Goal: Communication & Community: Answer question/provide support

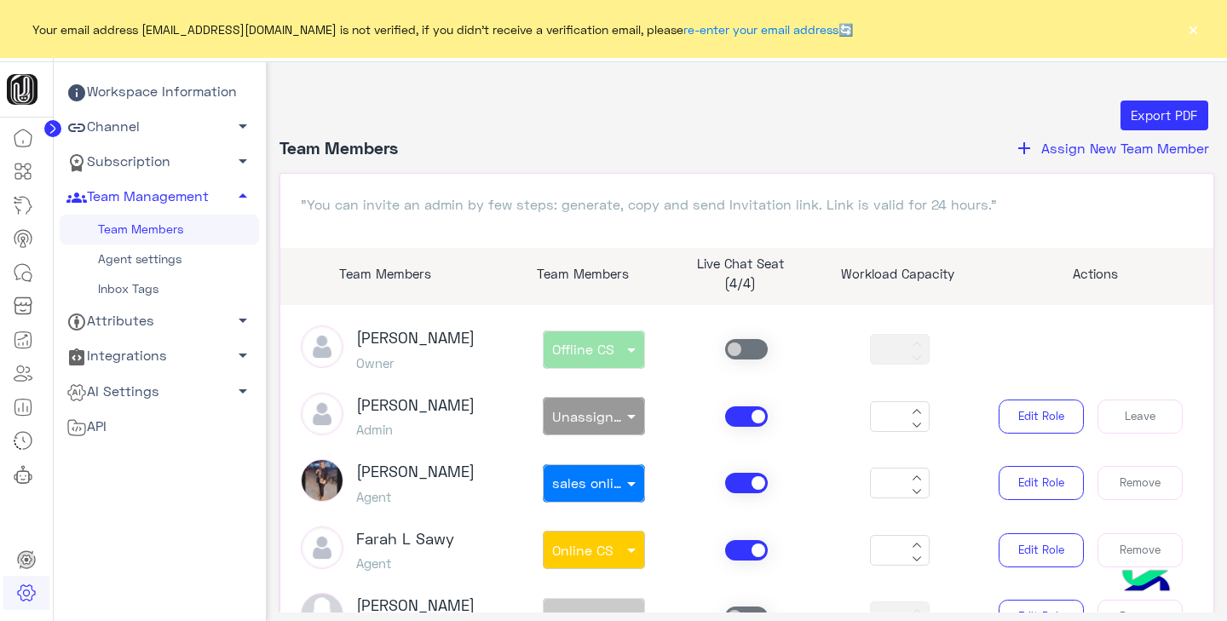
click at [1191, 37] on button "×" at bounding box center [1192, 28] width 17 height 17
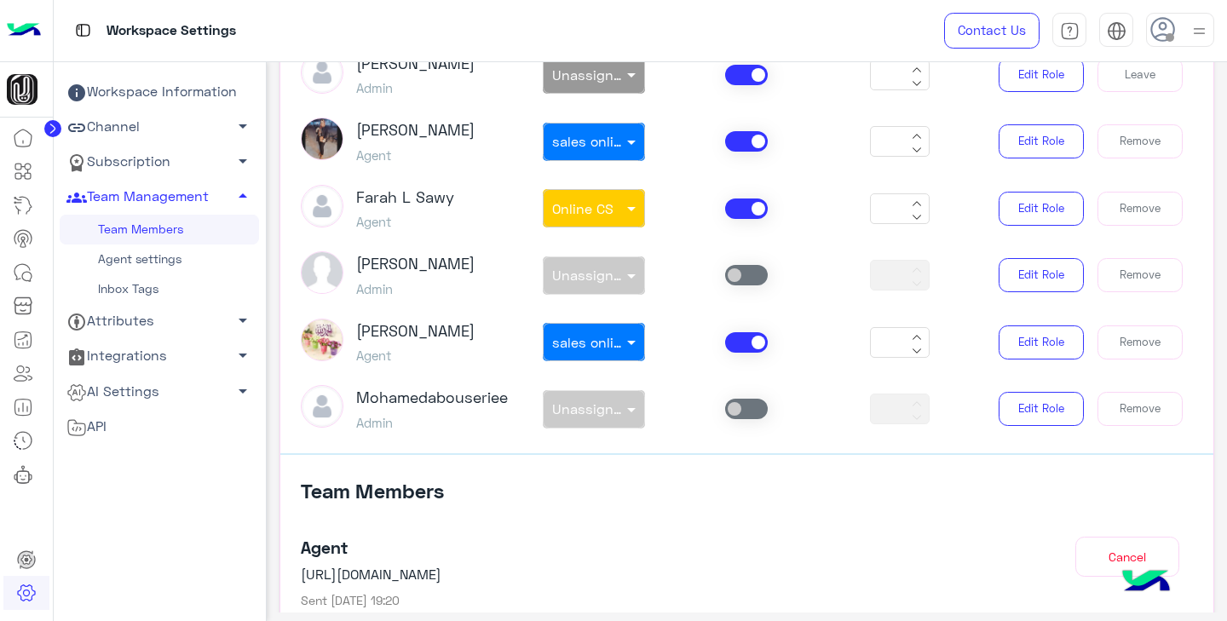
scroll to position [286, 0]
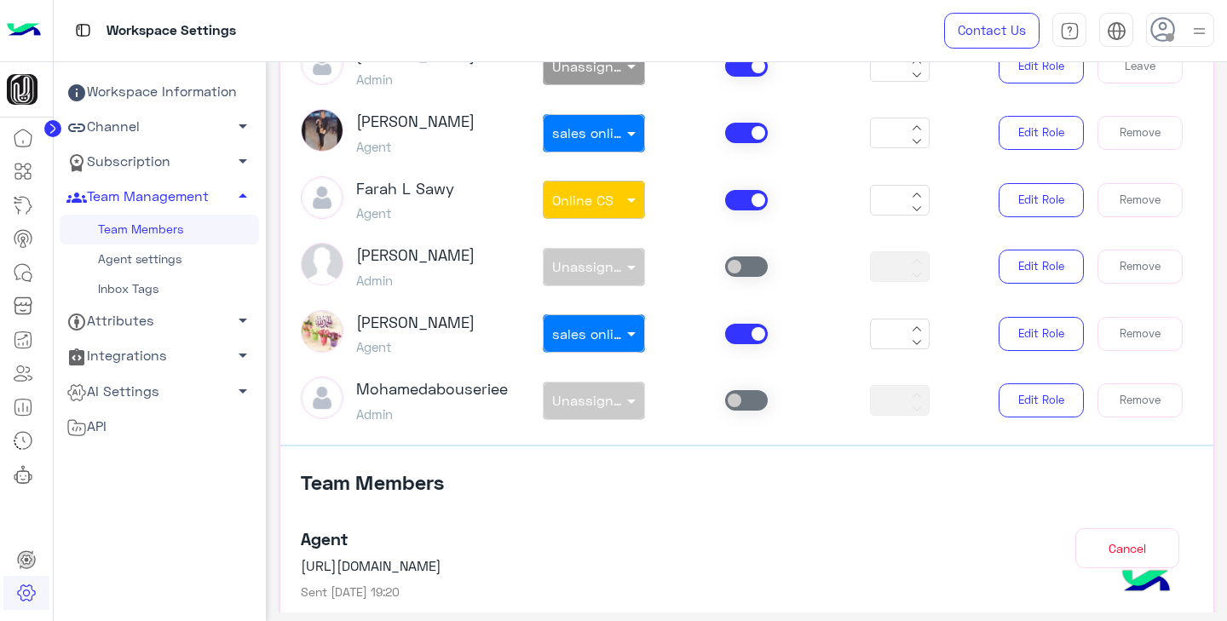
click at [157, 262] on link "Agent settings" at bounding box center [159, 260] width 199 height 30
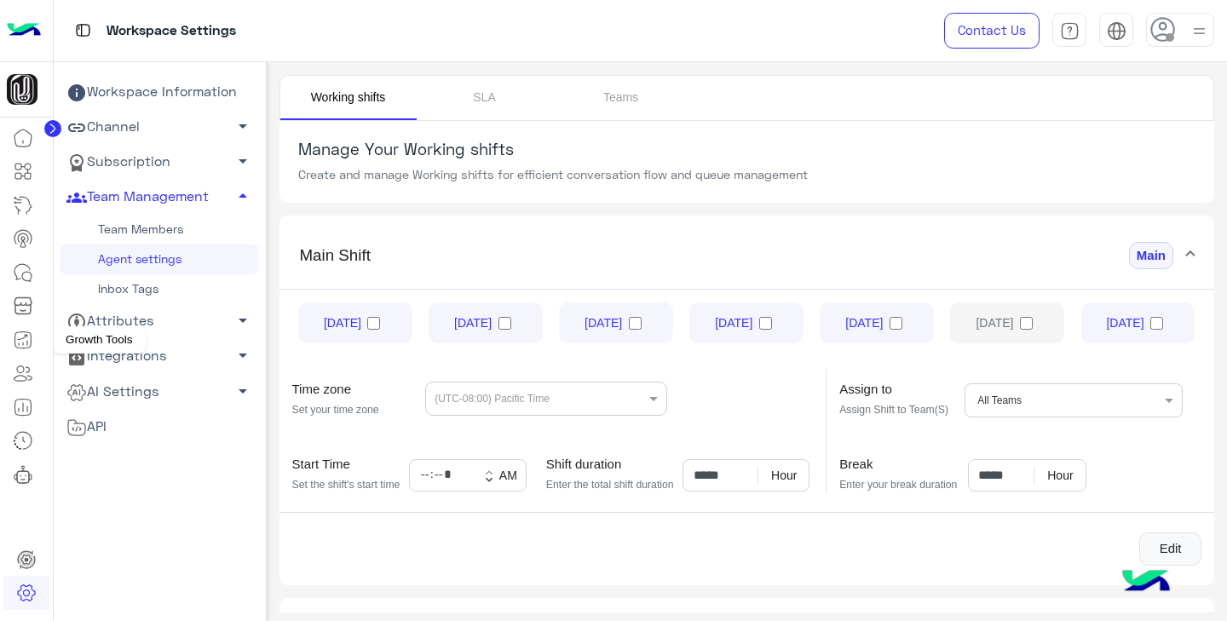
click at [28, 343] on icon at bounding box center [23, 340] width 20 height 20
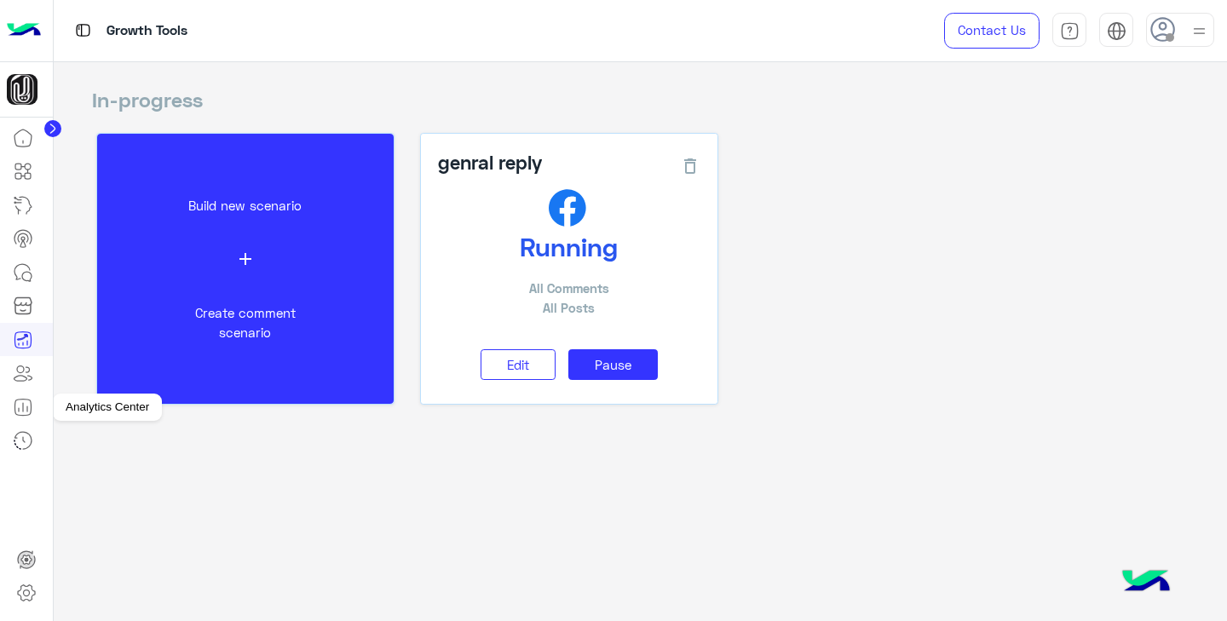
click at [27, 410] on icon at bounding box center [27, 408] width 0 height 5
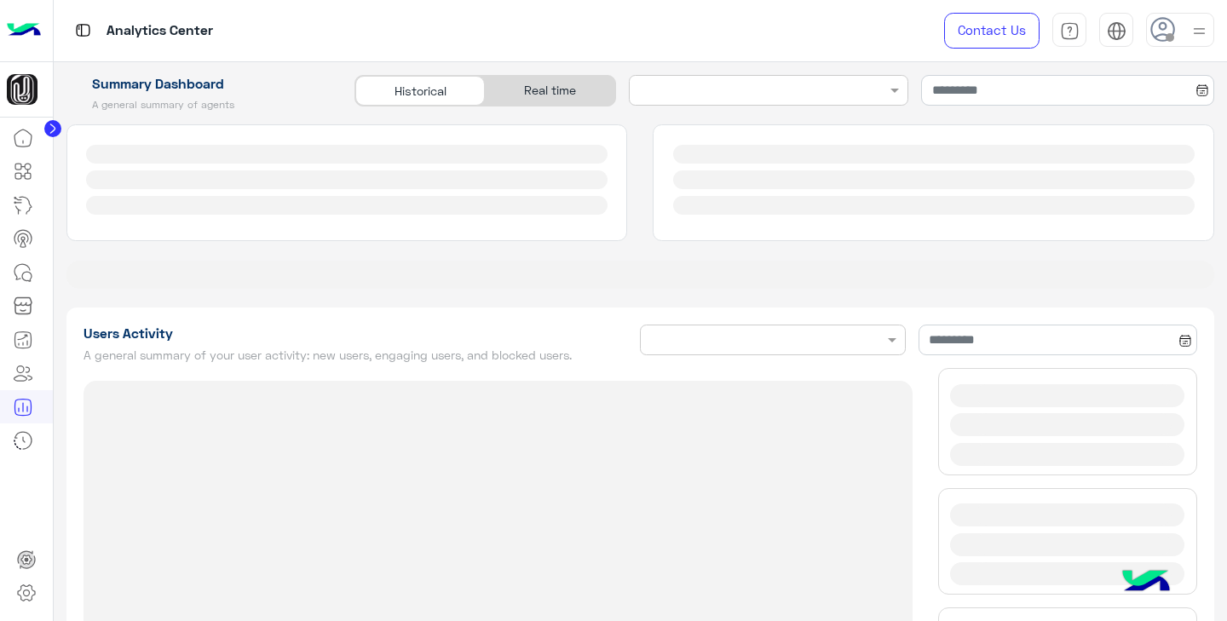
type input "**********"
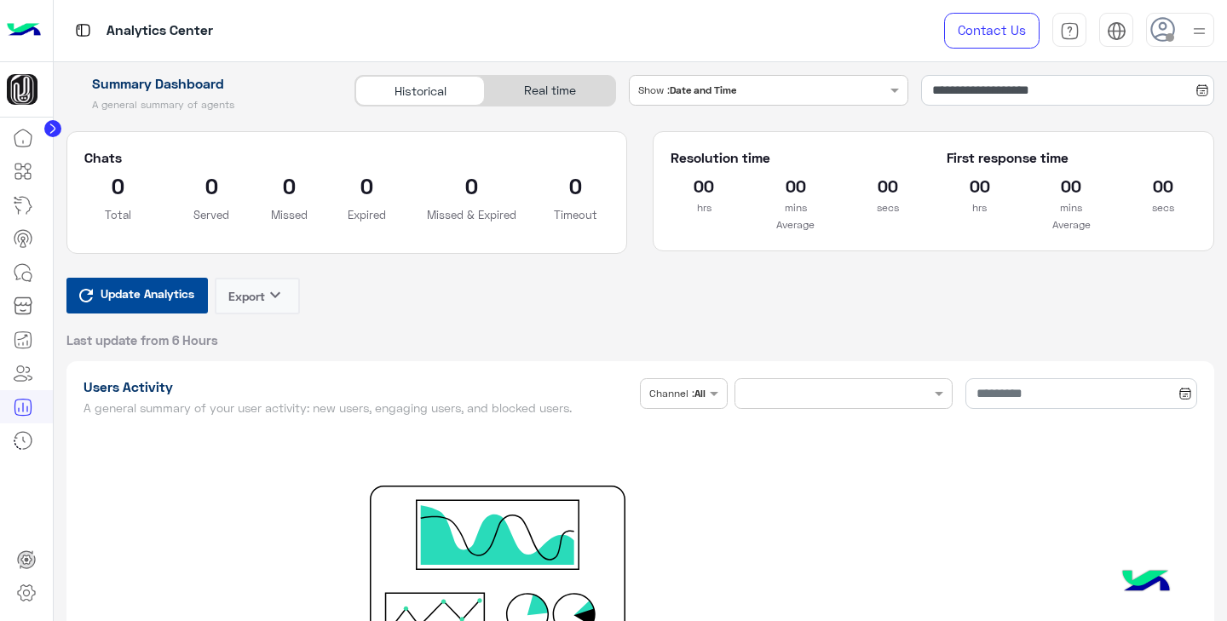
click at [556, 92] on div "Real time" at bounding box center [550, 91] width 130 height 30
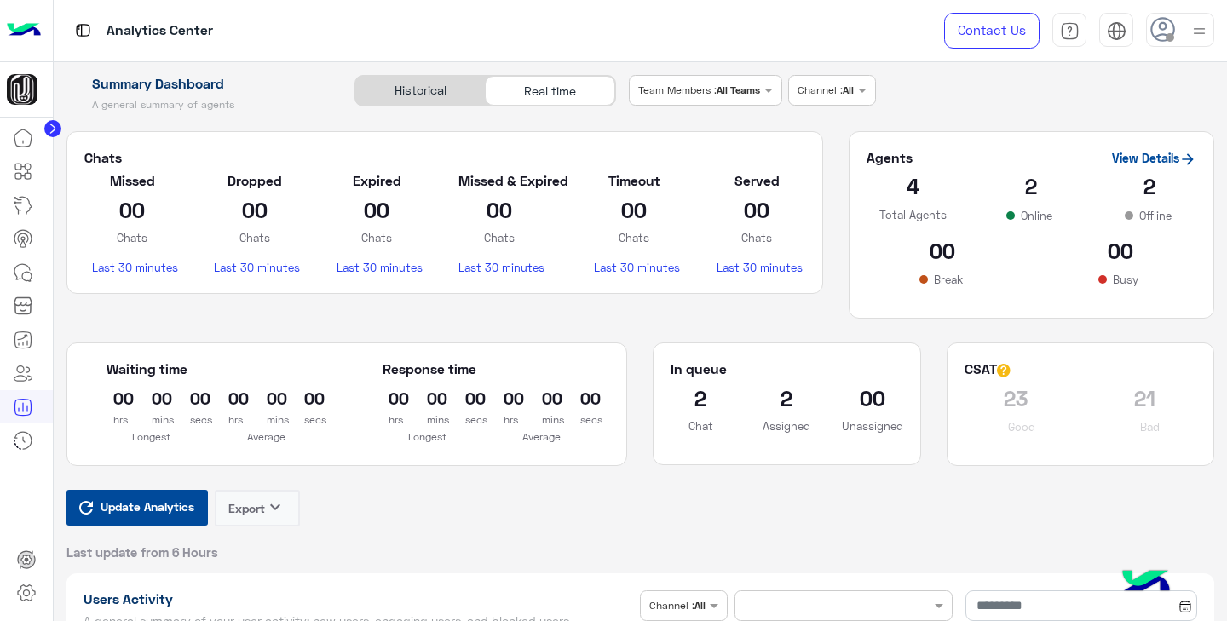
click at [142, 502] on span "Update Analytics" at bounding box center [147, 506] width 102 height 23
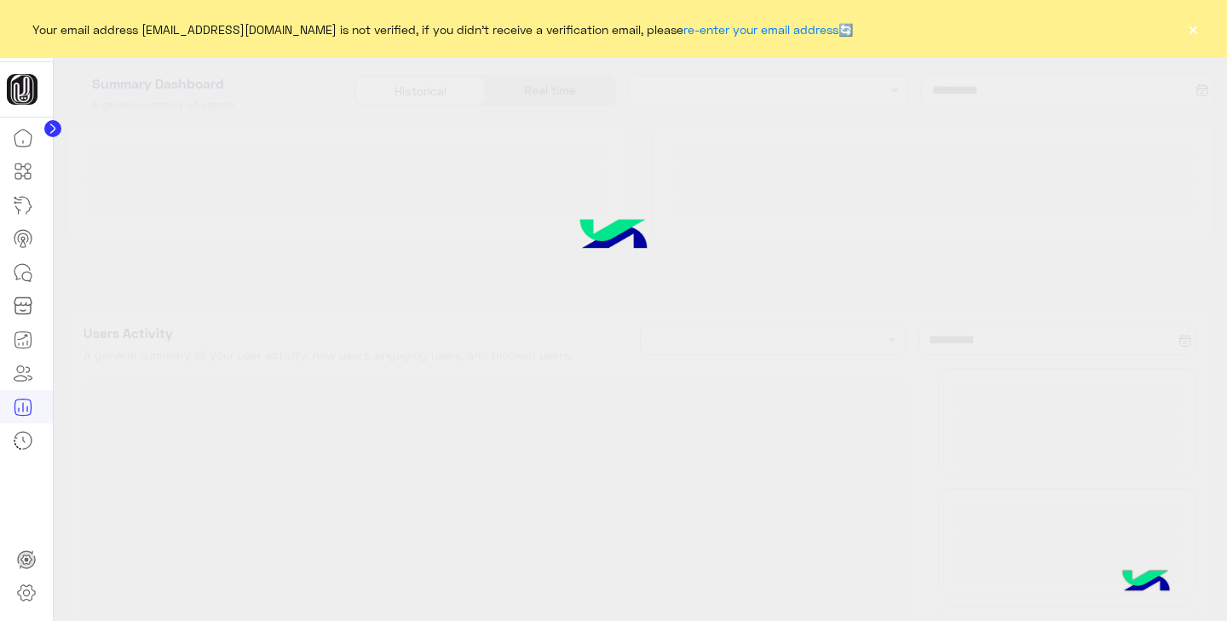
type input "**********"
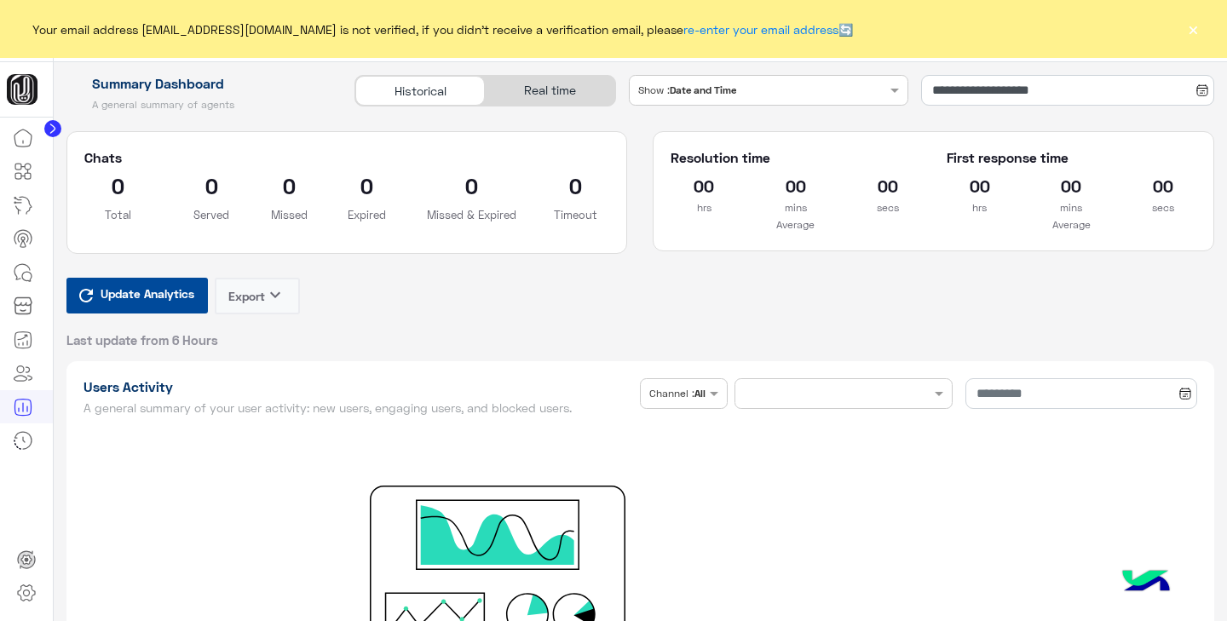
click at [539, 90] on div "Real time" at bounding box center [550, 91] width 130 height 30
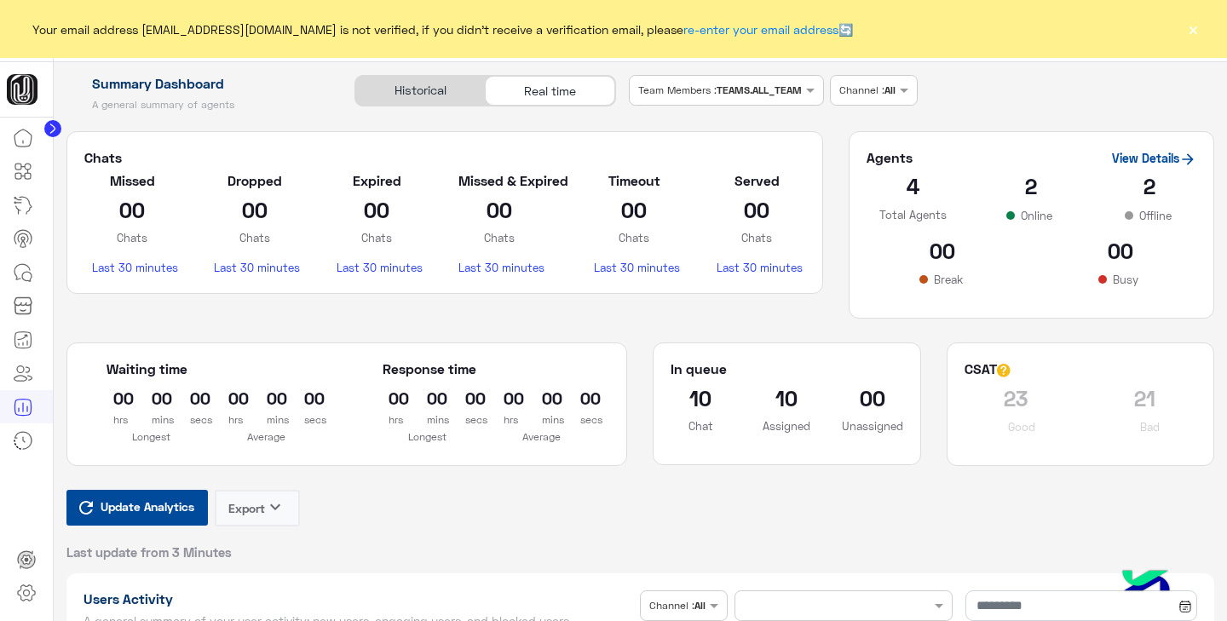
click at [1195, 31] on button "×" at bounding box center [1192, 28] width 17 height 17
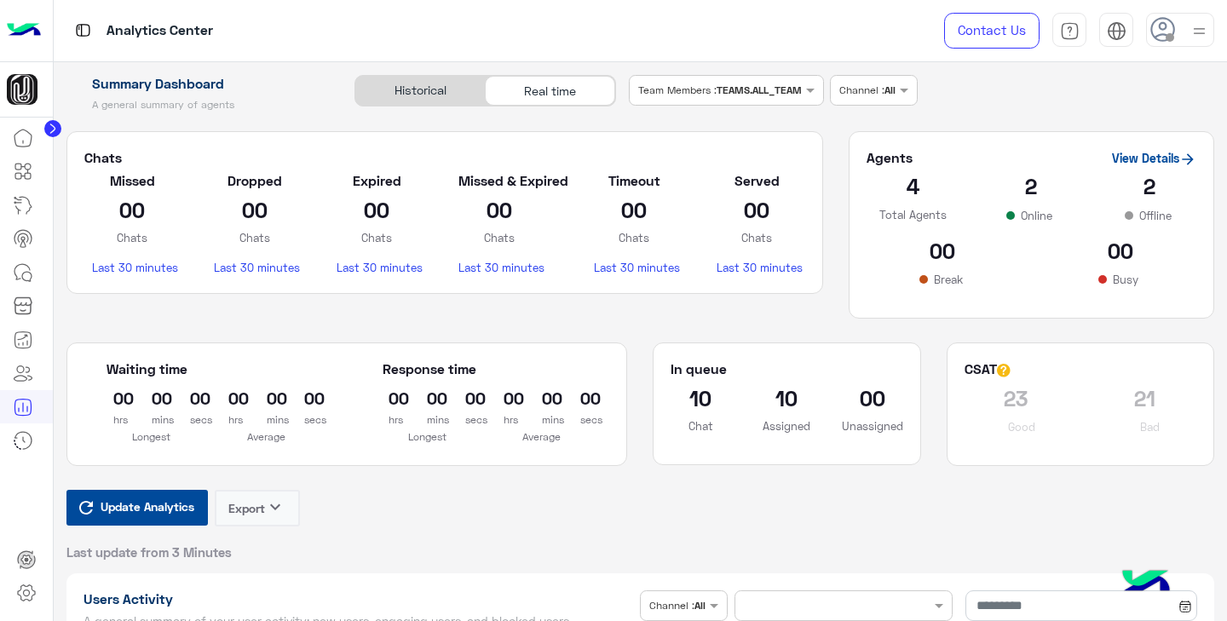
click at [136, 511] on span "Update Analytics" at bounding box center [147, 506] width 102 height 23
click at [25, 271] on icon at bounding box center [23, 272] width 20 height 20
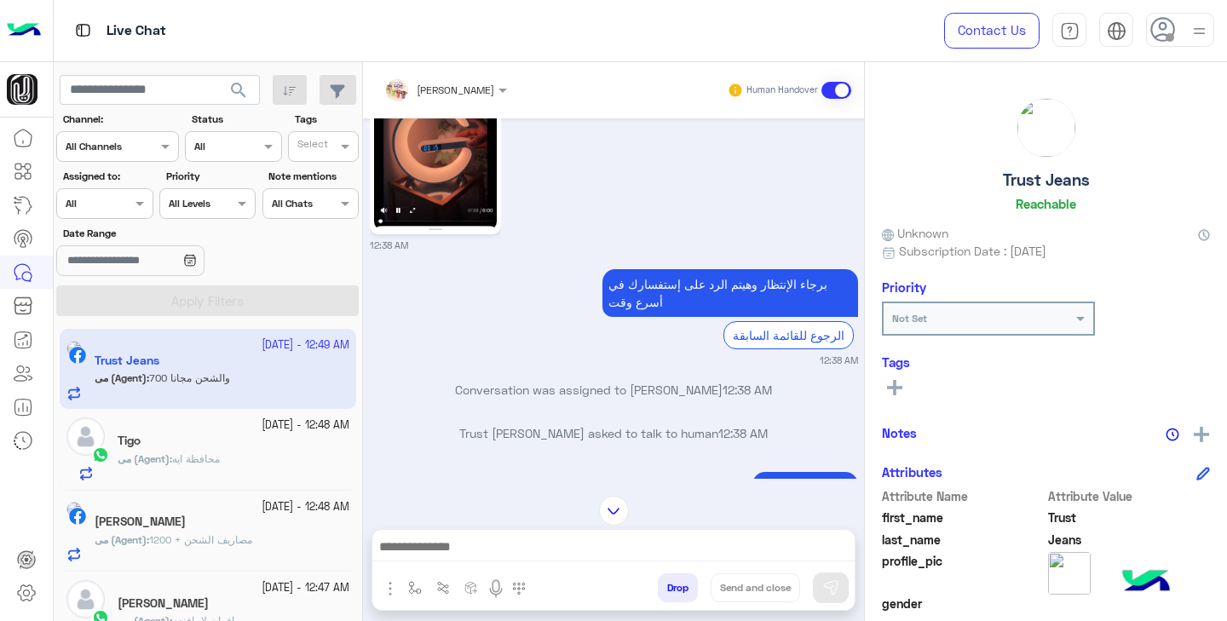
scroll to position [922, 0]
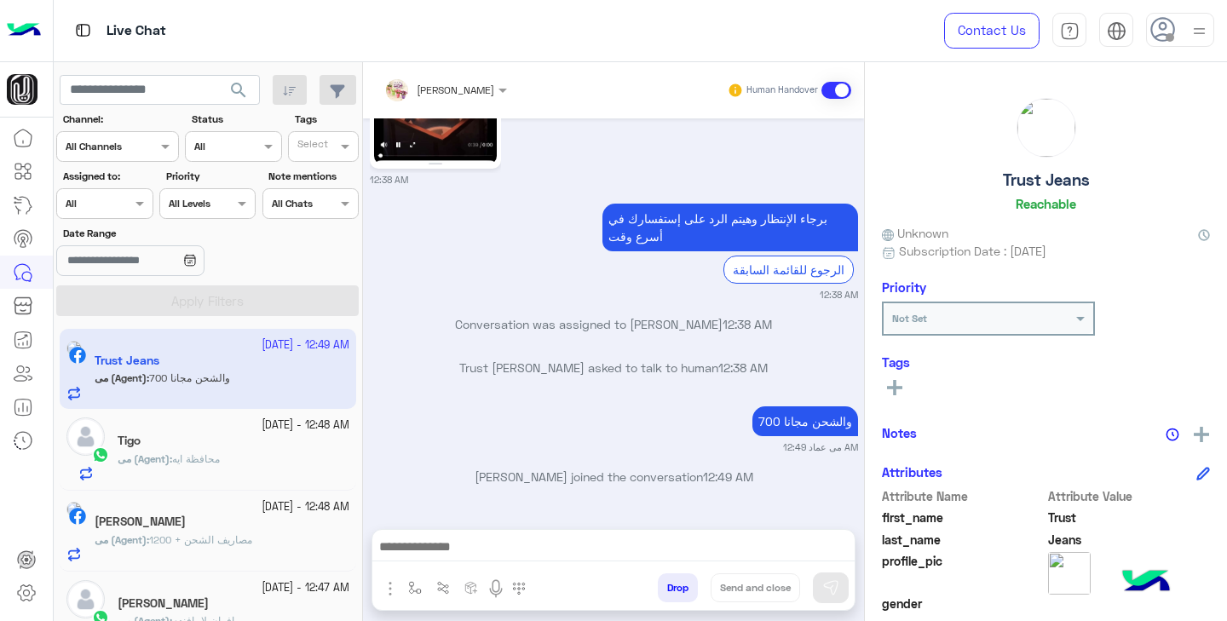
click at [234, 442] on div "Tigo" at bounding box center [234, 443] width 232 height 18
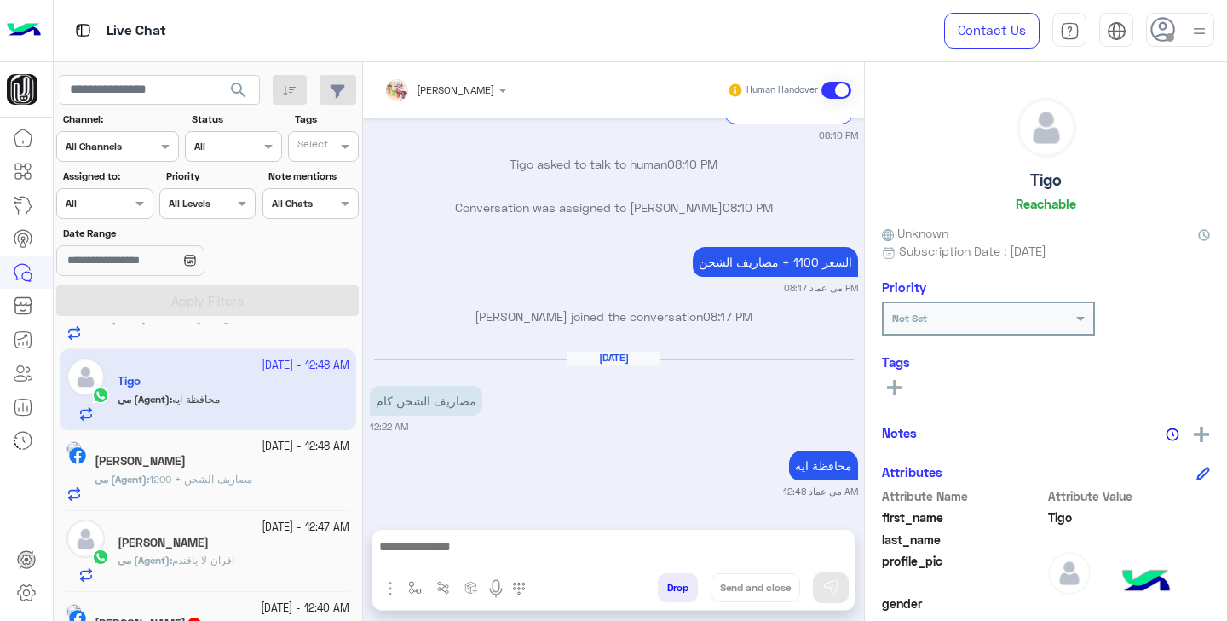
scroll to position [69, 0]
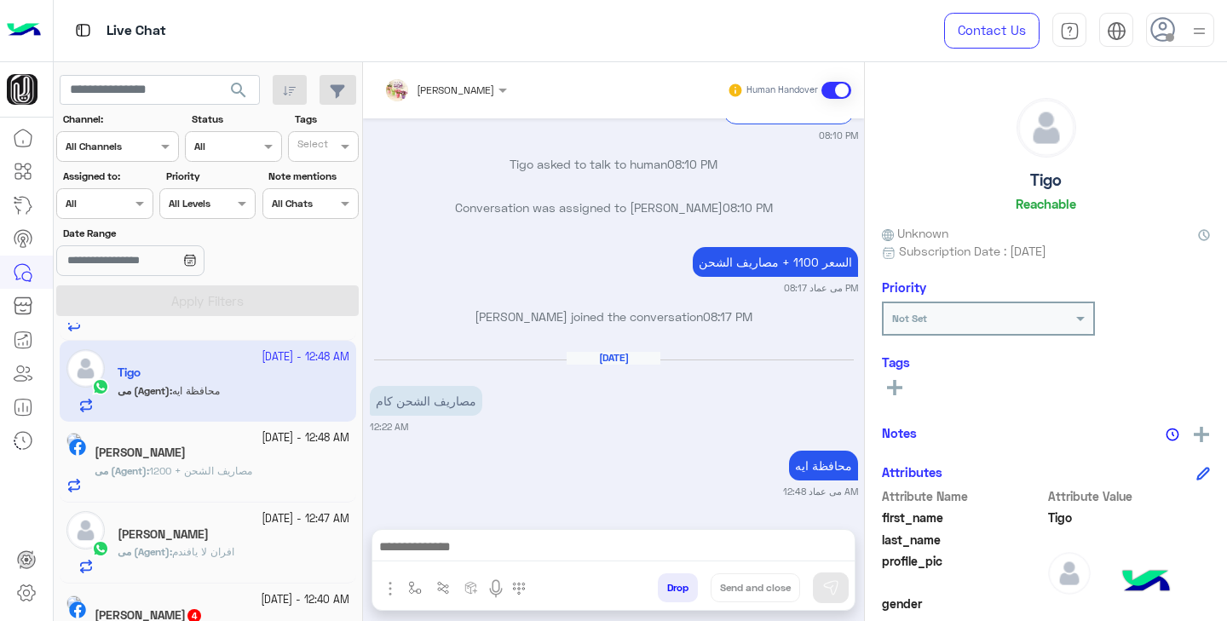
click at [249, 459] on div "اسماعيل ابوعليوة" at bounding box center [222, 455] width 255 height 18
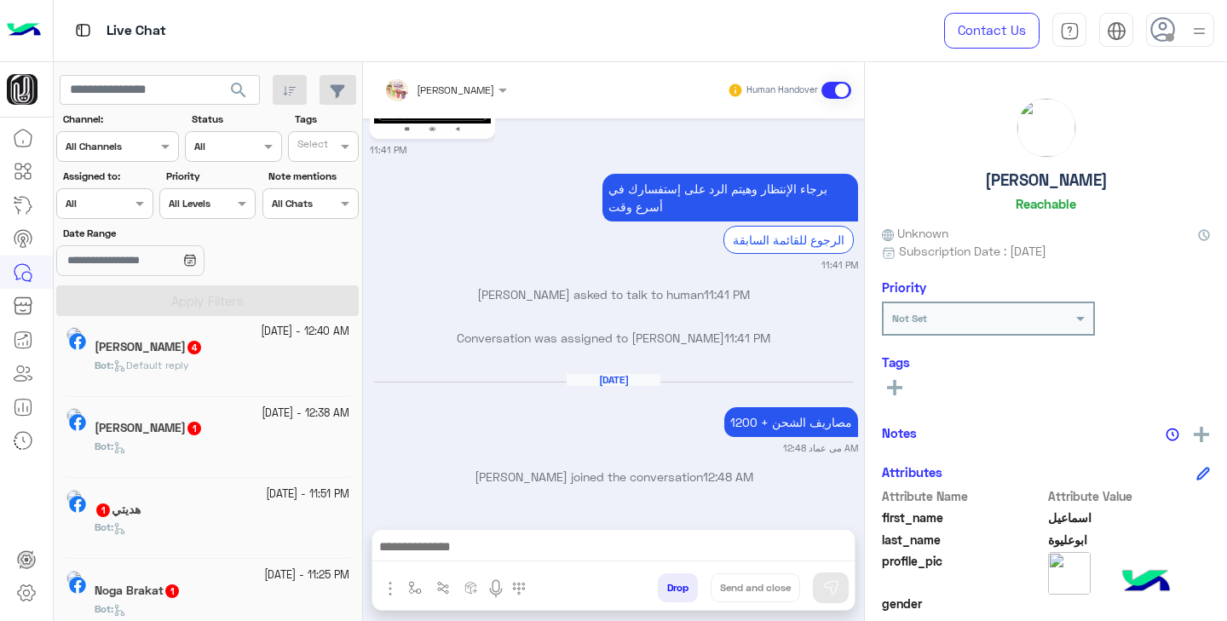
scroll to position [295, 0]
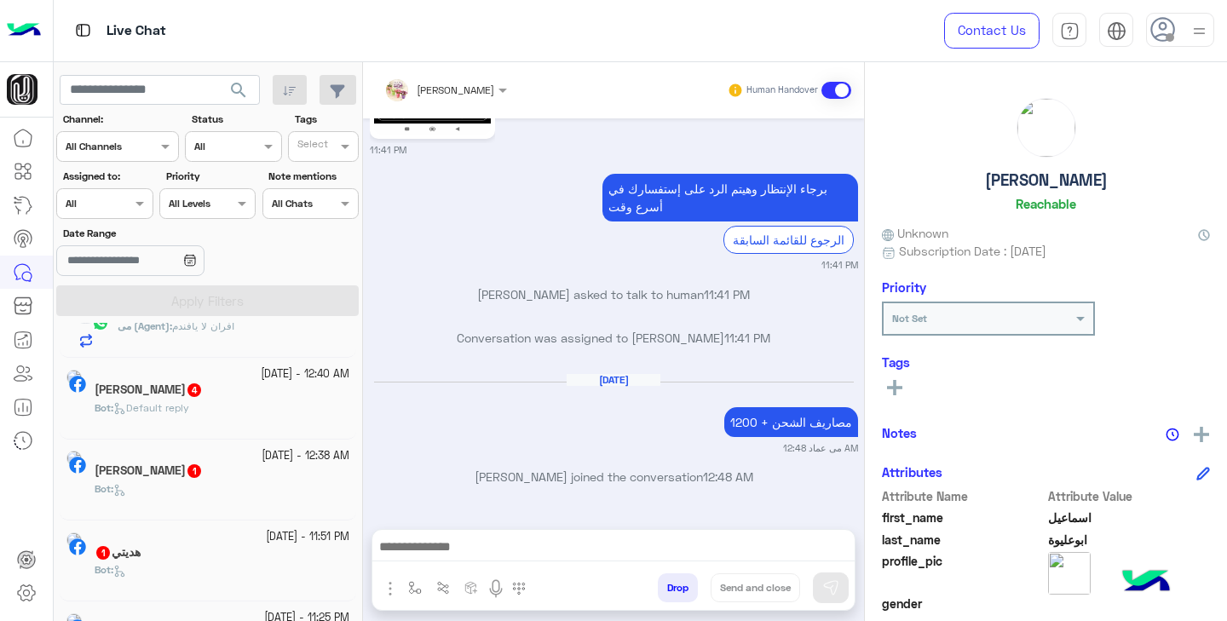
click at [227, 399] on div "محمد رجب متولى 4" at bounding box center [222, 392] width 255 height 18
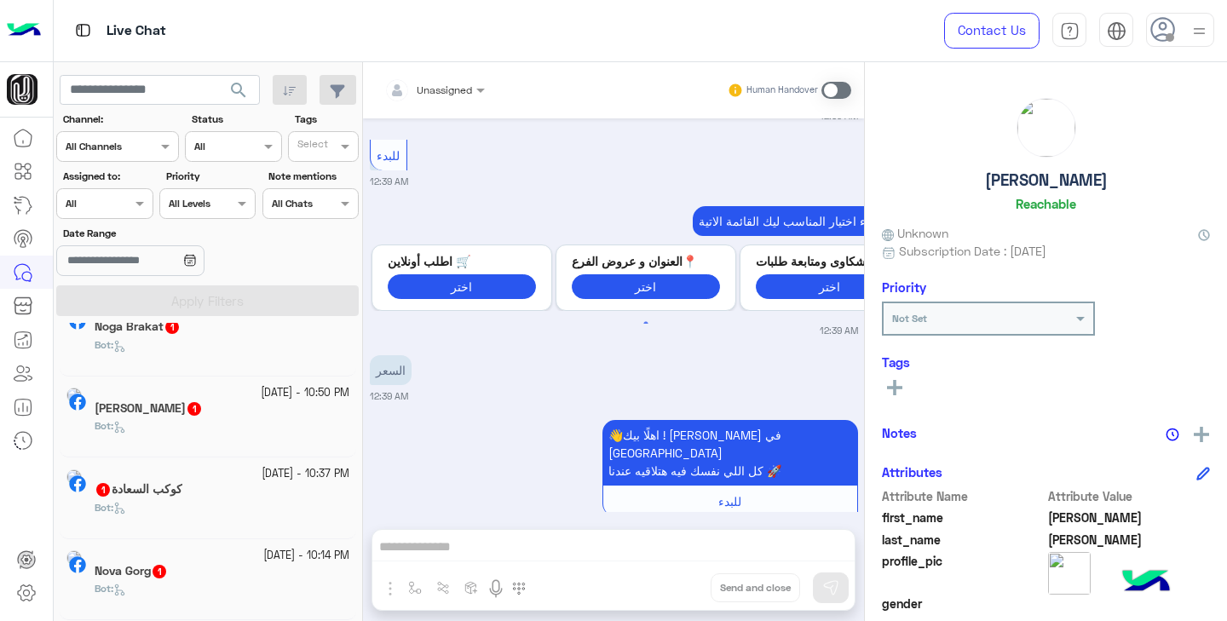
scroll to position [605, 0]
click at [182, 490] on h5 "كوكب السعادة 1" at bounding box center [139, 486] width 88 height 14
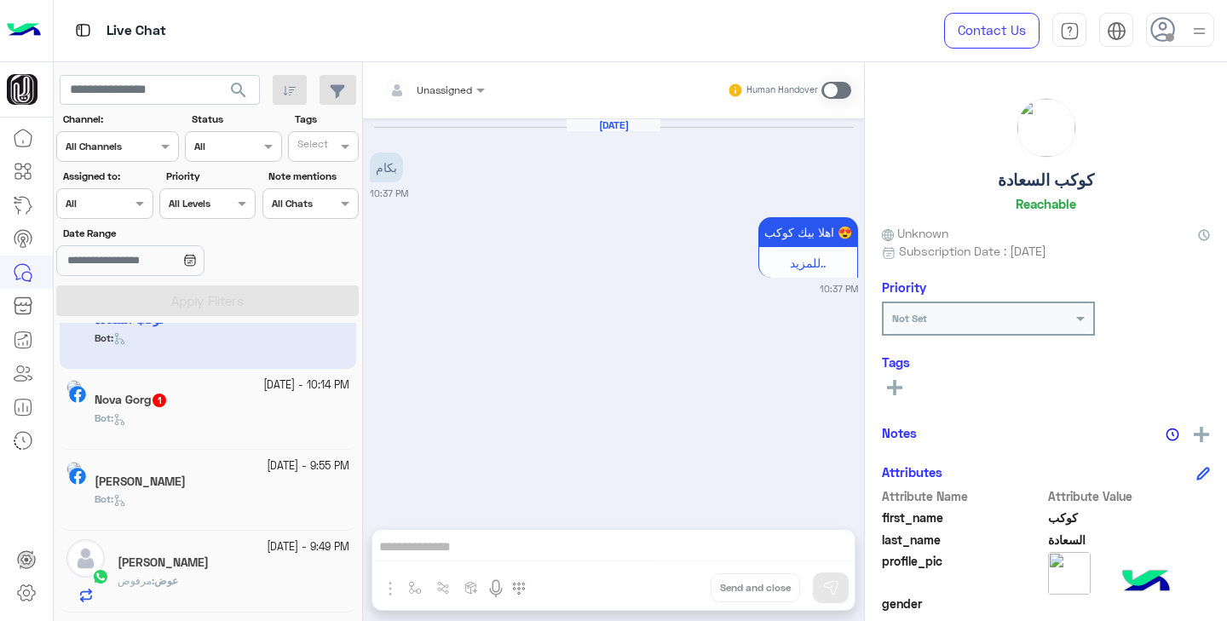
scroll to position [795, 0]
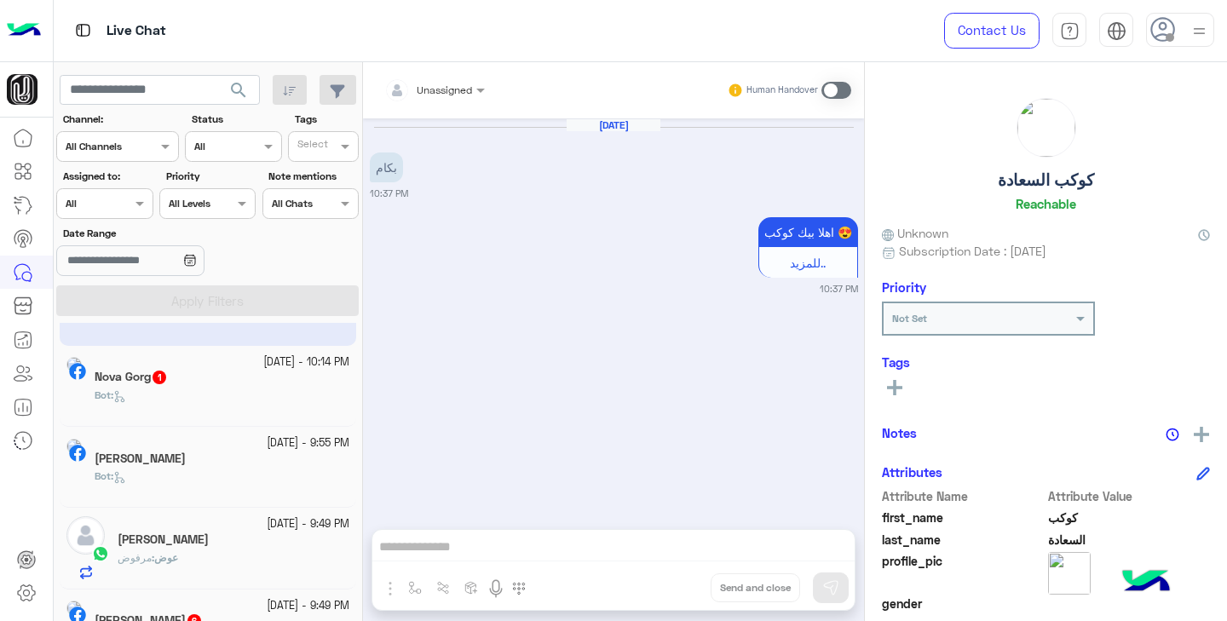
click at [212, 397] on div "Bot :" at bounding box center [222, 403] width 255 height 30
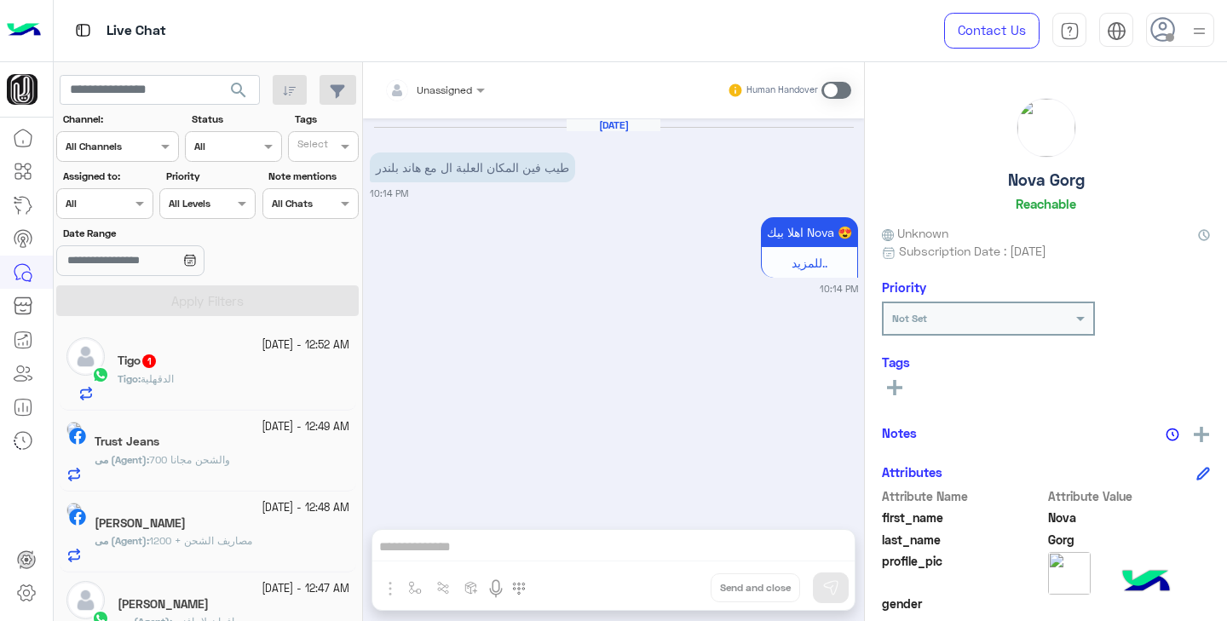
click at [206, 369] on div "Tigo 1" at bounding box center [234, 363] width 232 height 18
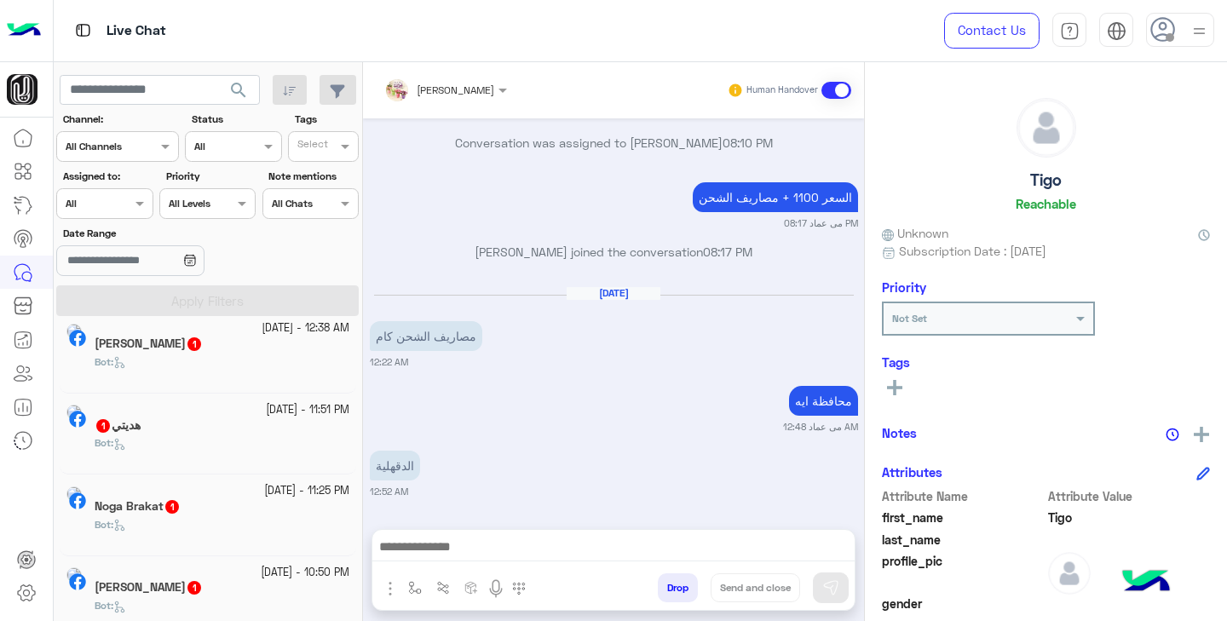
scroll to position [440, 0]
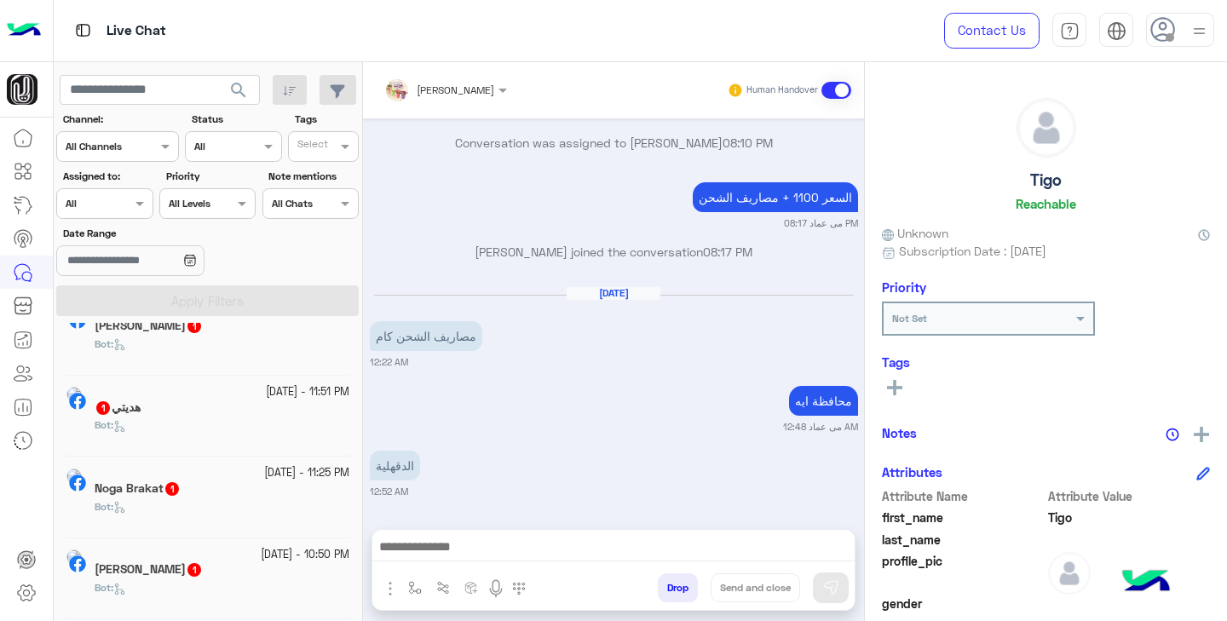
click at [196, 424] on div "Bot :" at bounding box center [222, 433] width 255 height 30
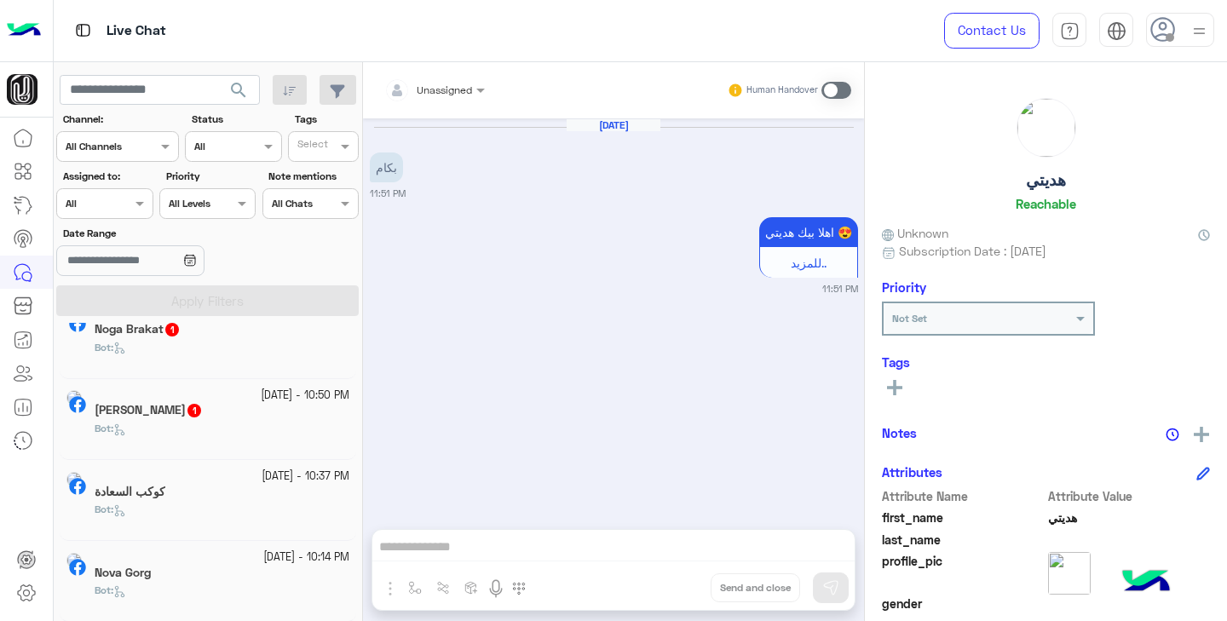
scroll to position [600, 0]
click at [194, 421] on div "Bot :" at bounding box center [222, 435] width 255 height 30
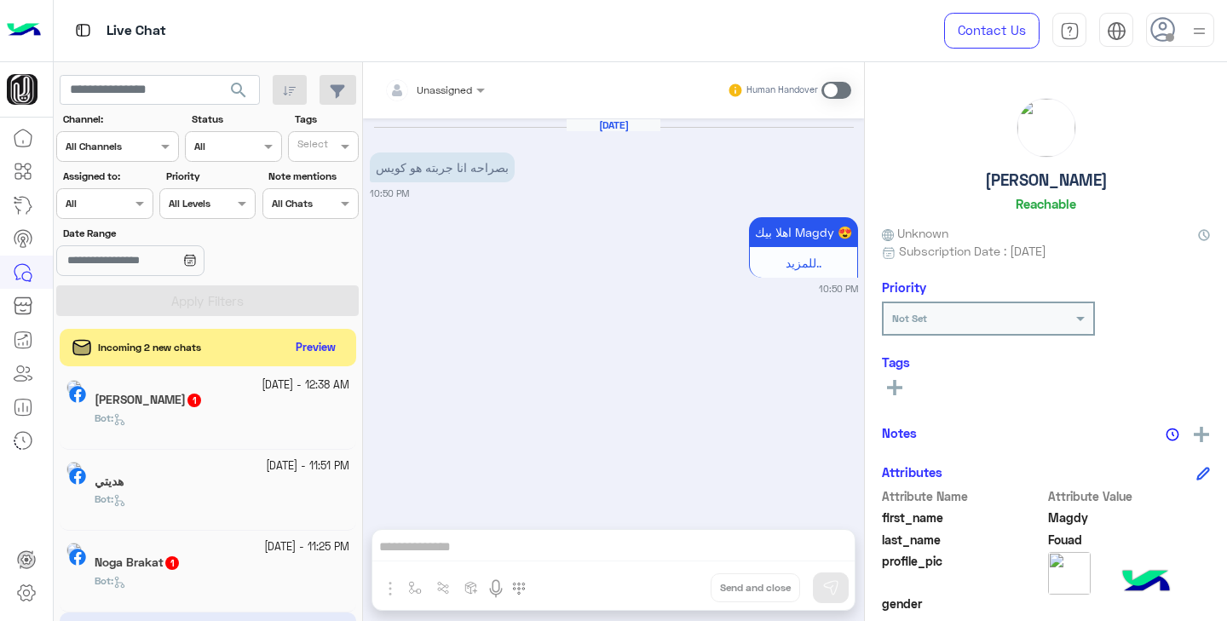
scroll to position [421, 0]
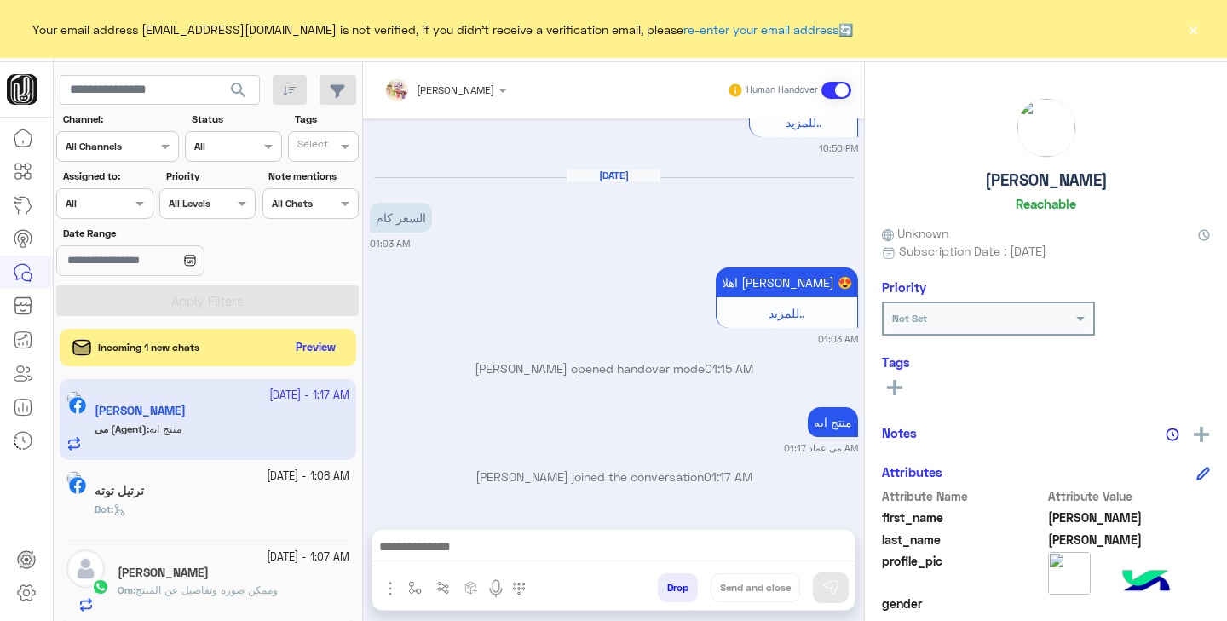
click at [121, 210] on div "Assigned on All" at bounding box center [93, 203] width 73 height 15
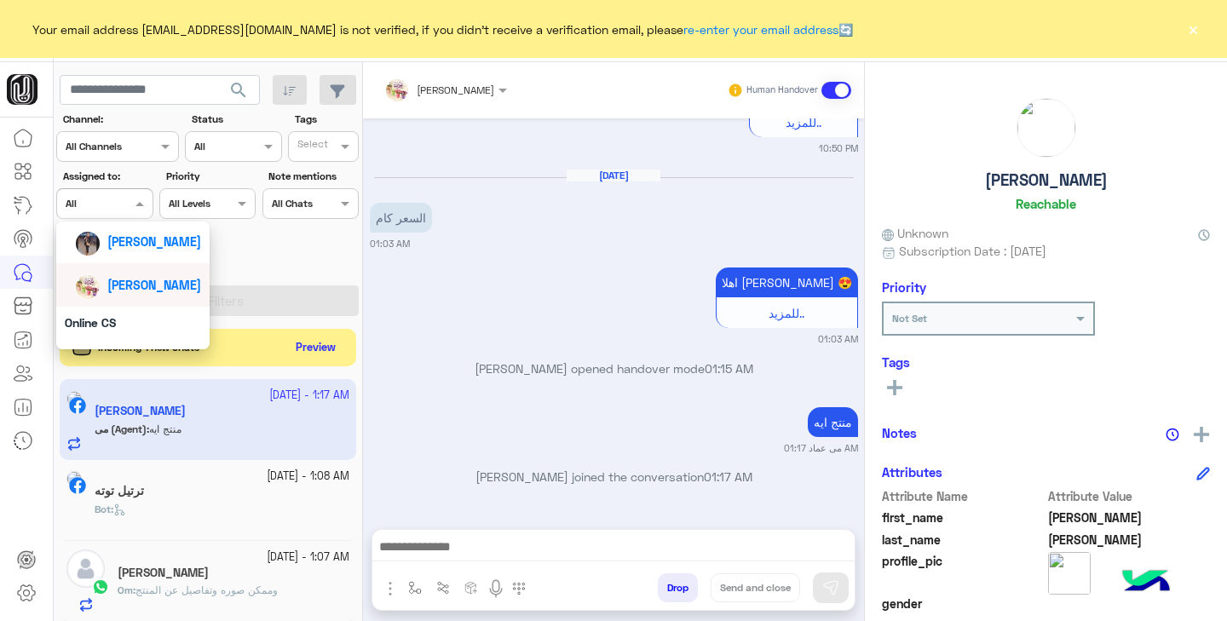
scroll to position [186, 0]
click at [147, 287] on span "[PERSON_NAME]" at bounding box center [154, 282] width 94 height 14
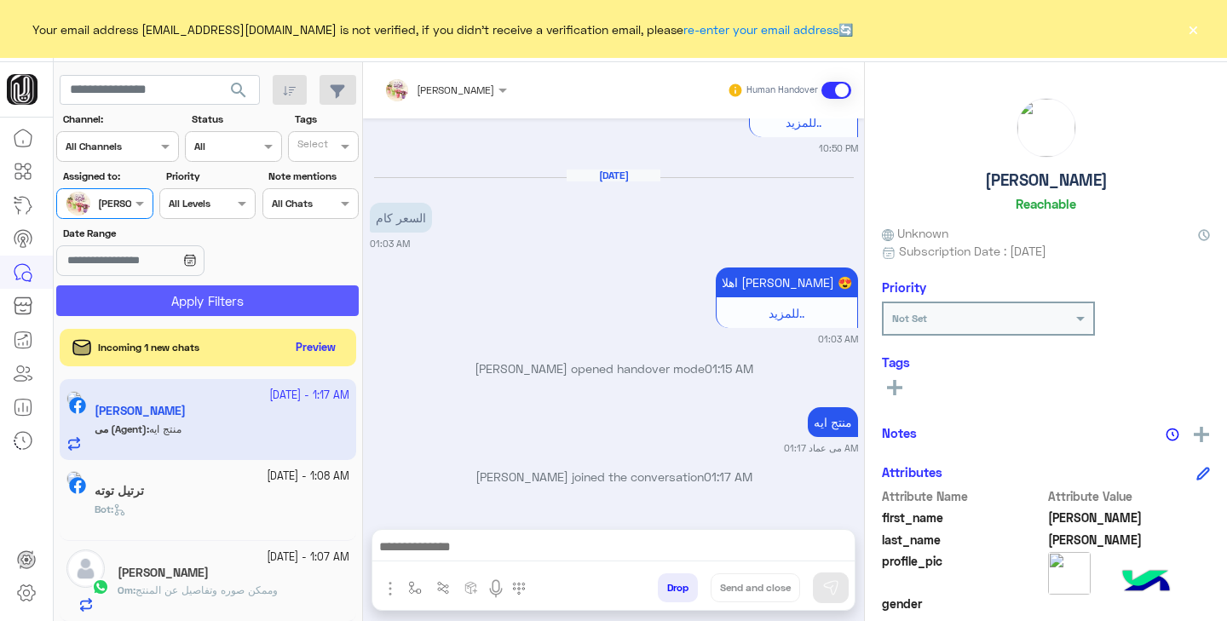
click at [194, 308] on button "Apply Filters" at bounding box center [207, 300] width 302 height 31
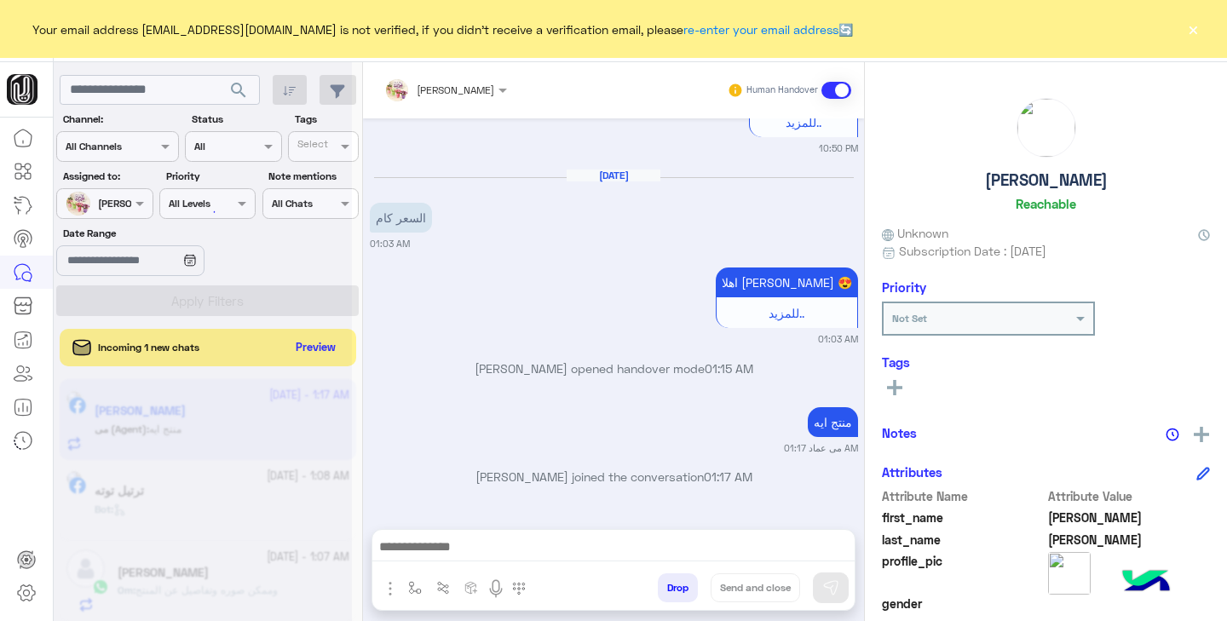
click at [1194, 33] on button "×" at bounding box center [1192, 28] width 17 height 17
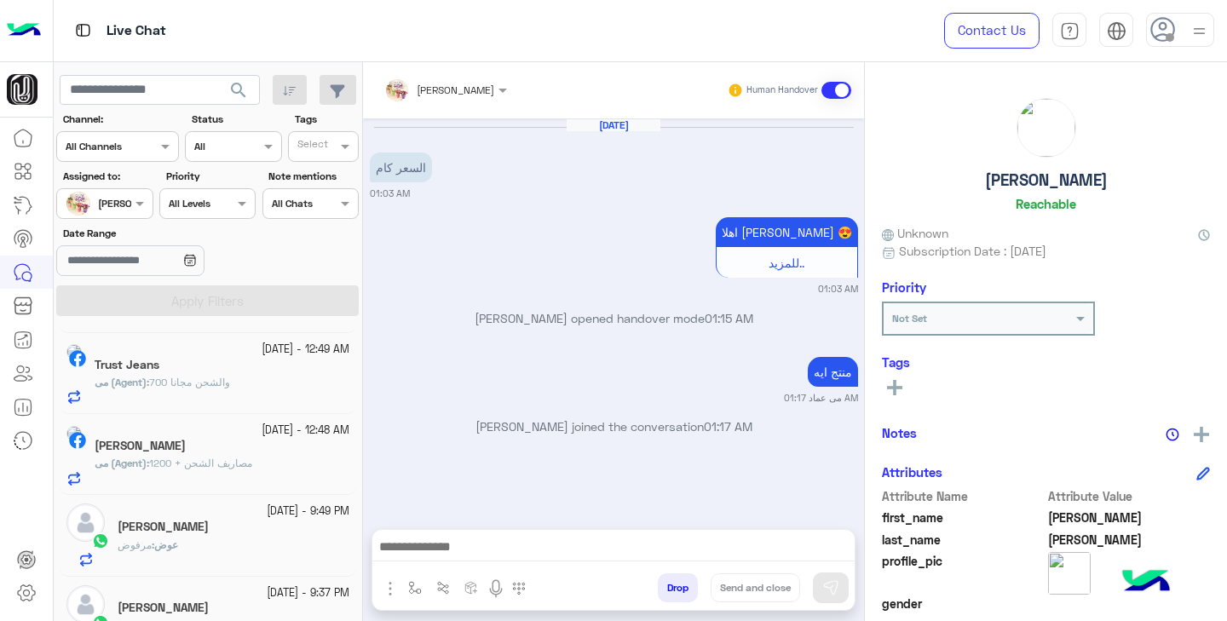
scroll to position [0, 0]
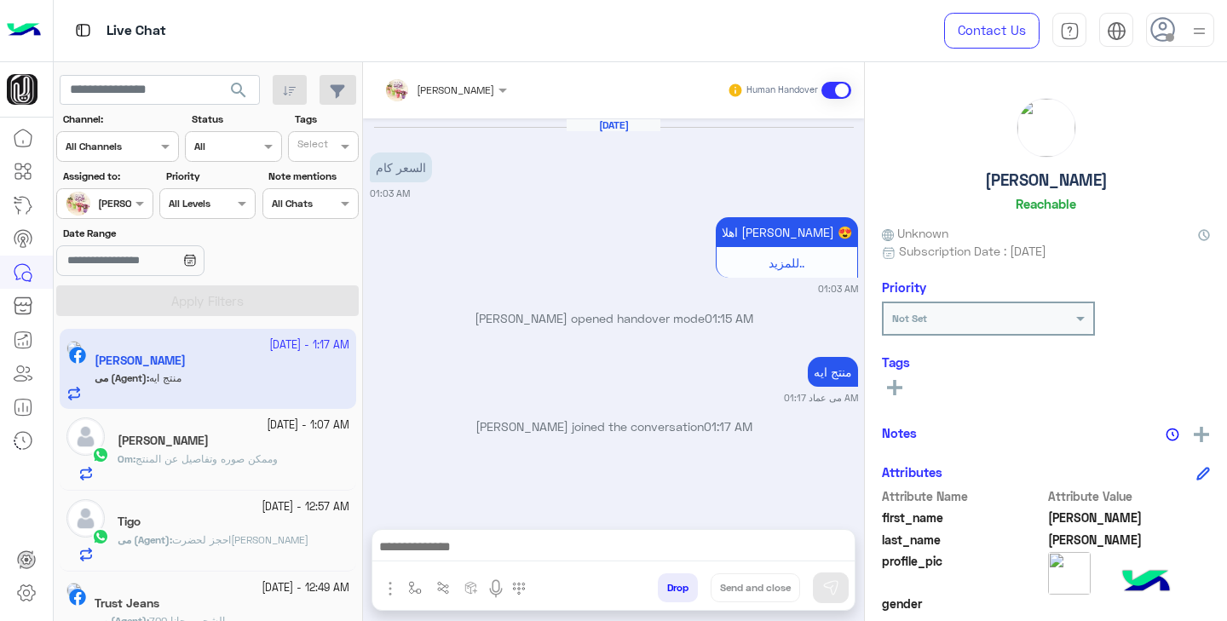
click at [135, 213] on div "Assigned on مى عماد" at bounding box center [104, 203] width 96 height 31
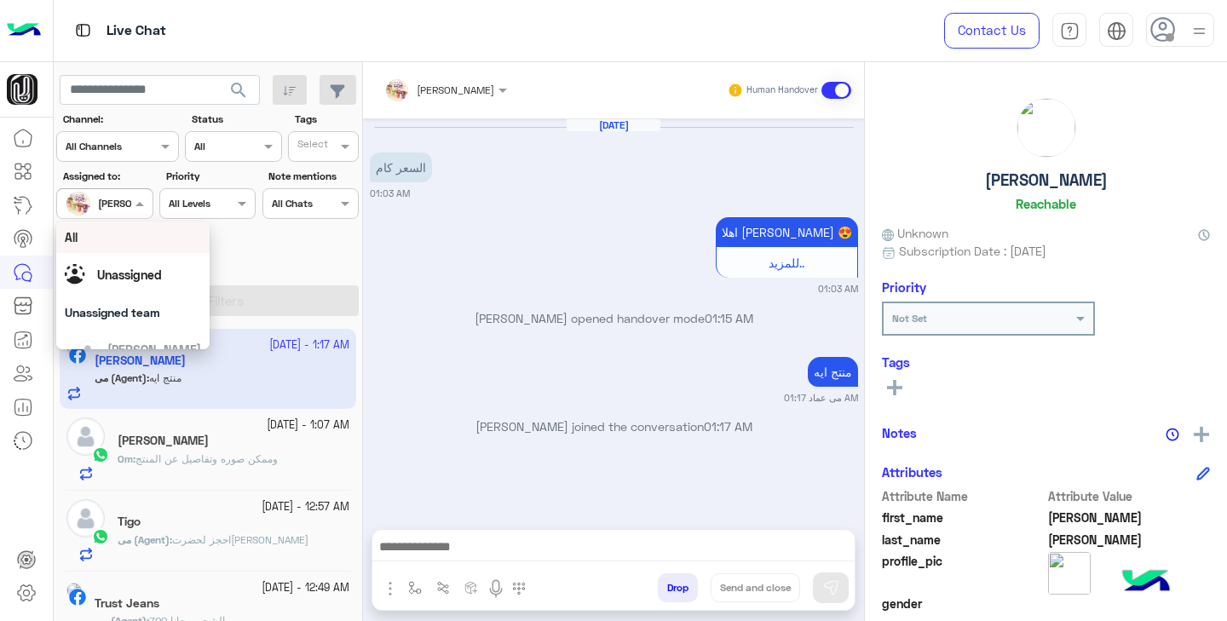
click at [118, 245] on div "All" at bounding box center [133, 237] width 136 height 18
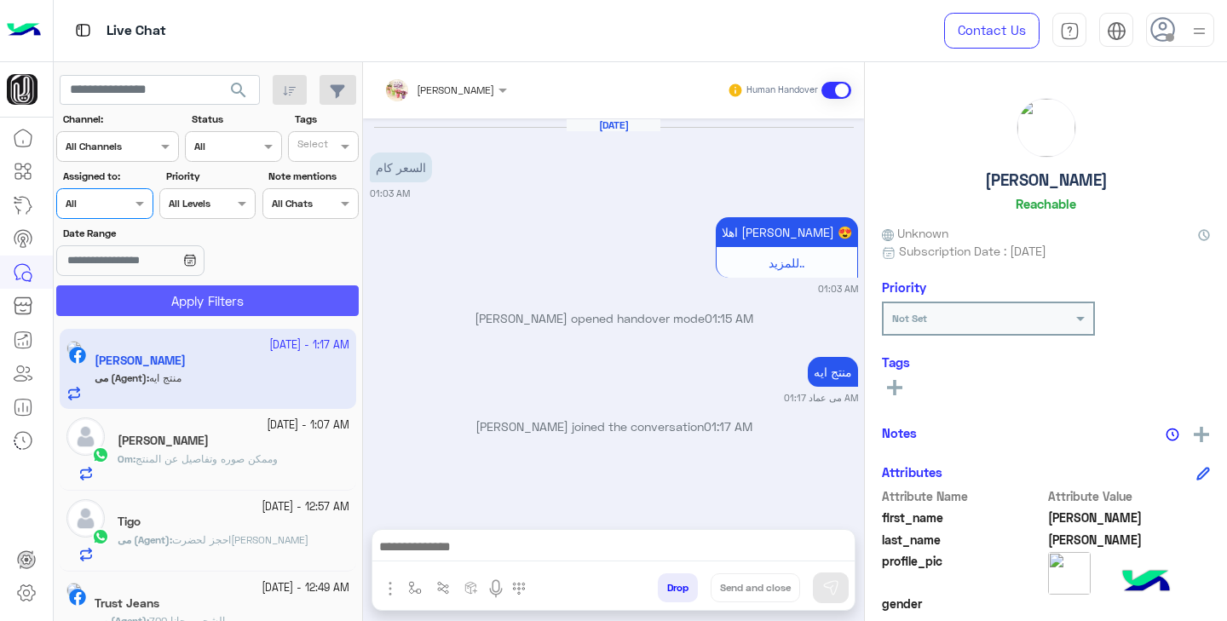
click at [238, 314] on button "Apply Filters" at bounding box center [207, 300] width 302 height 31
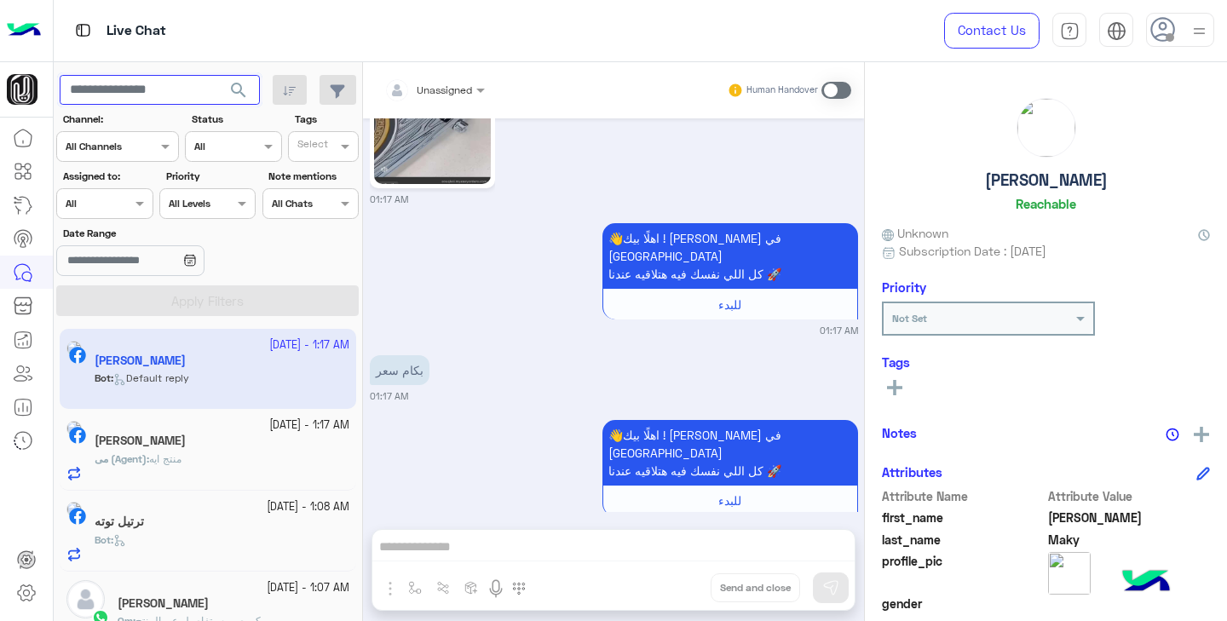
click at [166, 91] on input "text" at bounding box center [160, 90] width 200 height 31
click at [193, 96] on input "****" at bounding box center [160, 90] width 200 height 31
type input "****"
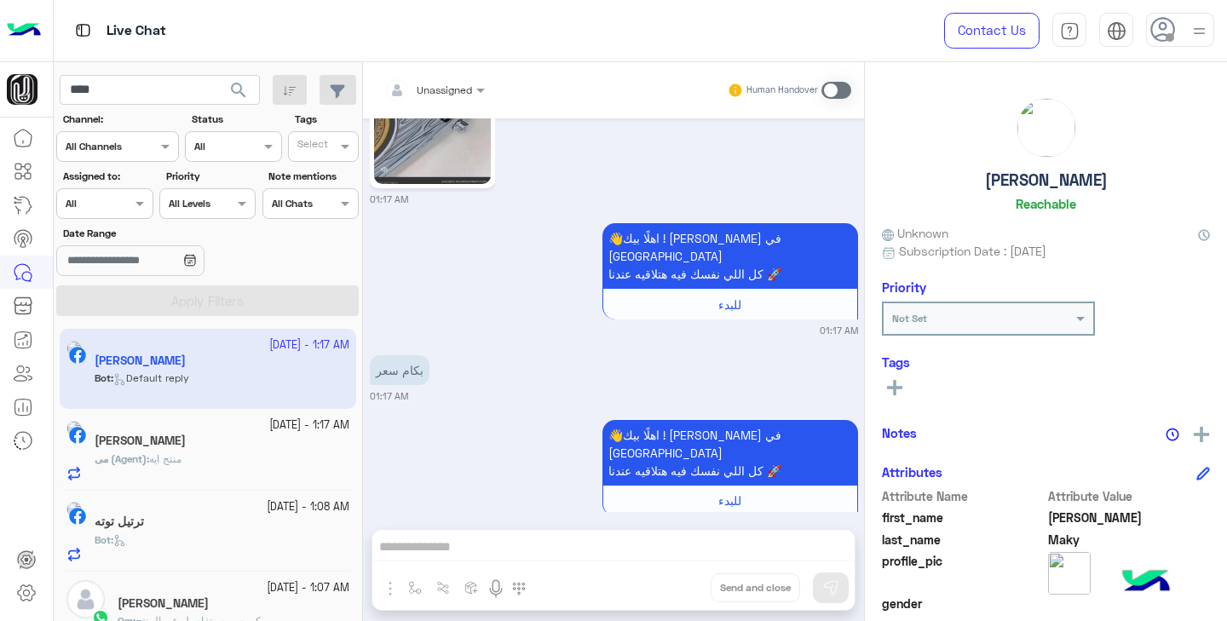
click at [239, 93] on span "search" at bounding box center [238, 90] width 20 height 20
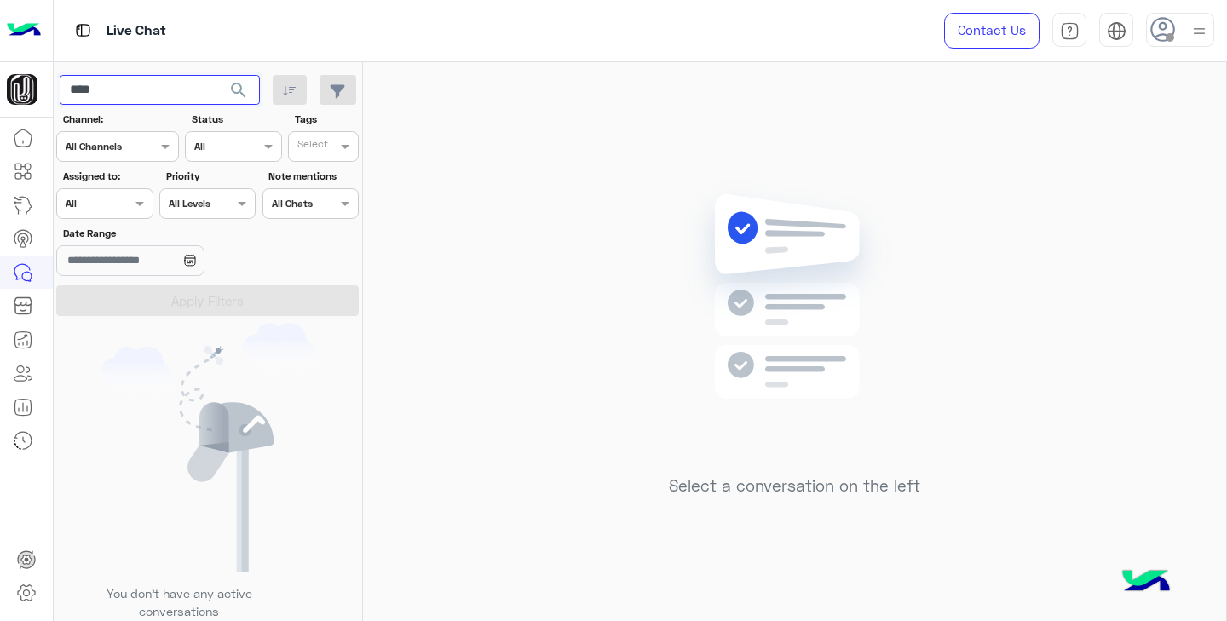
click at [184, 95] on input "****" at bounding box center [160, 90] width 200 height 31
type input "****"
click at [233, 92] on span "search" at bounding box center [238, 90] width 20 height 20
click at [206, 95] on input "****" at bounding box center [160, 90] width 200 height 31
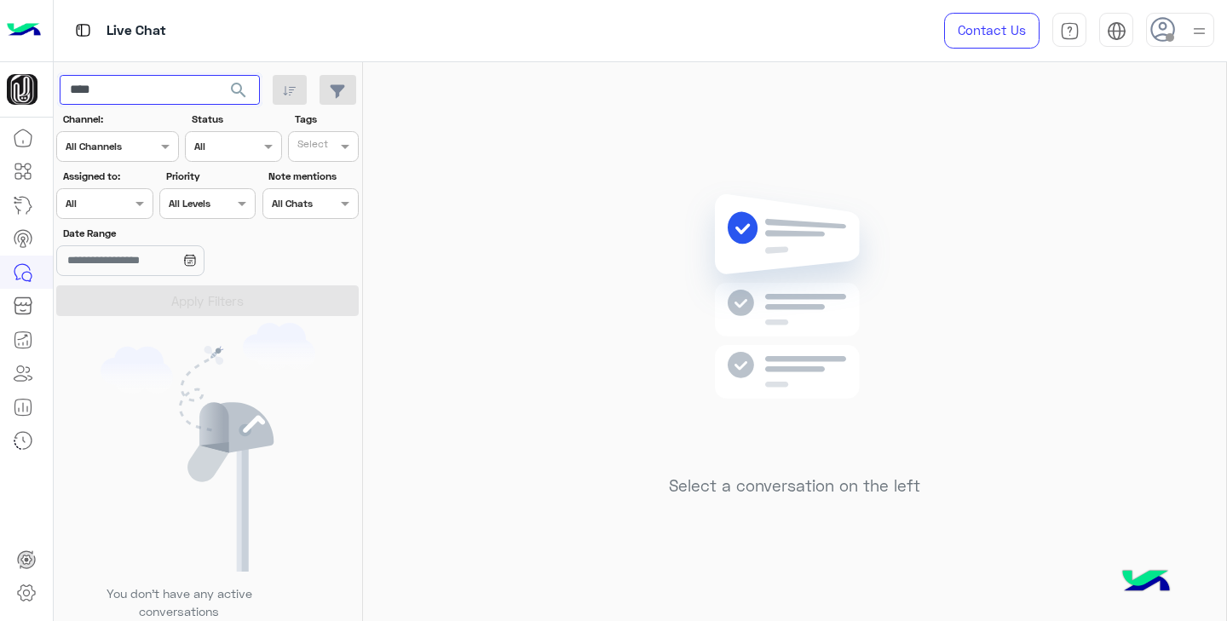
click at [206, 95] on input "****" at bounding box center [160, 90] width 200 height 31
click at [481, 153] on div "Select a conversation on the left" at bounding box center [794, 345] width 863 height 566
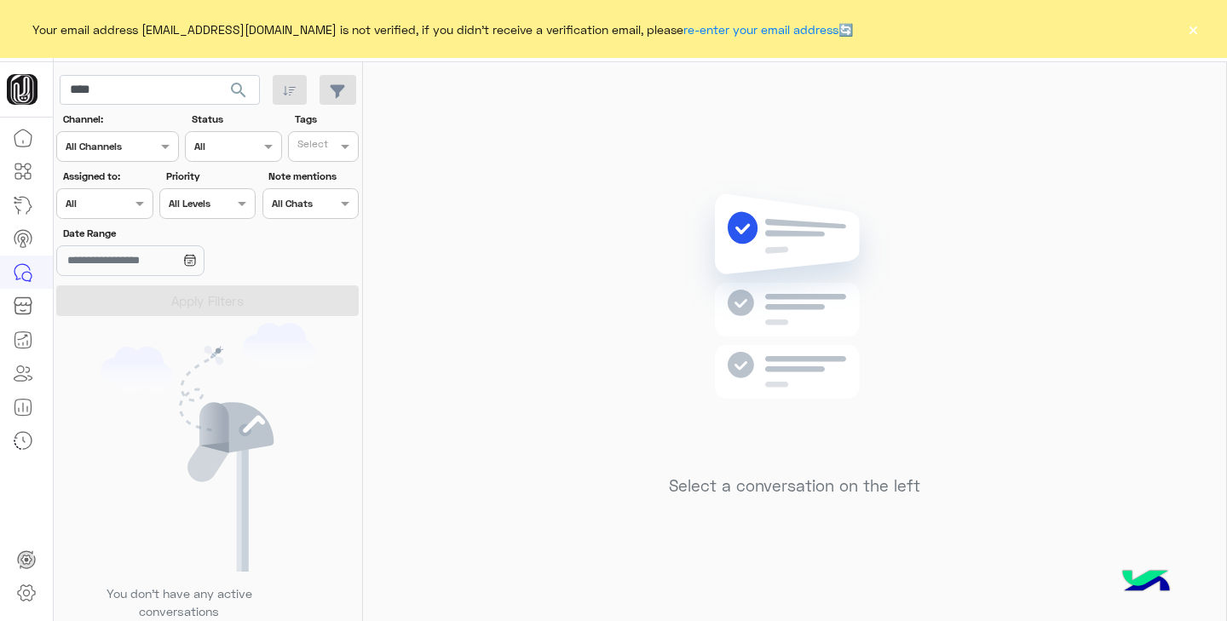
click at [1190, 24] on button "×" at bounding box center [1192, 28] width 17 height 17
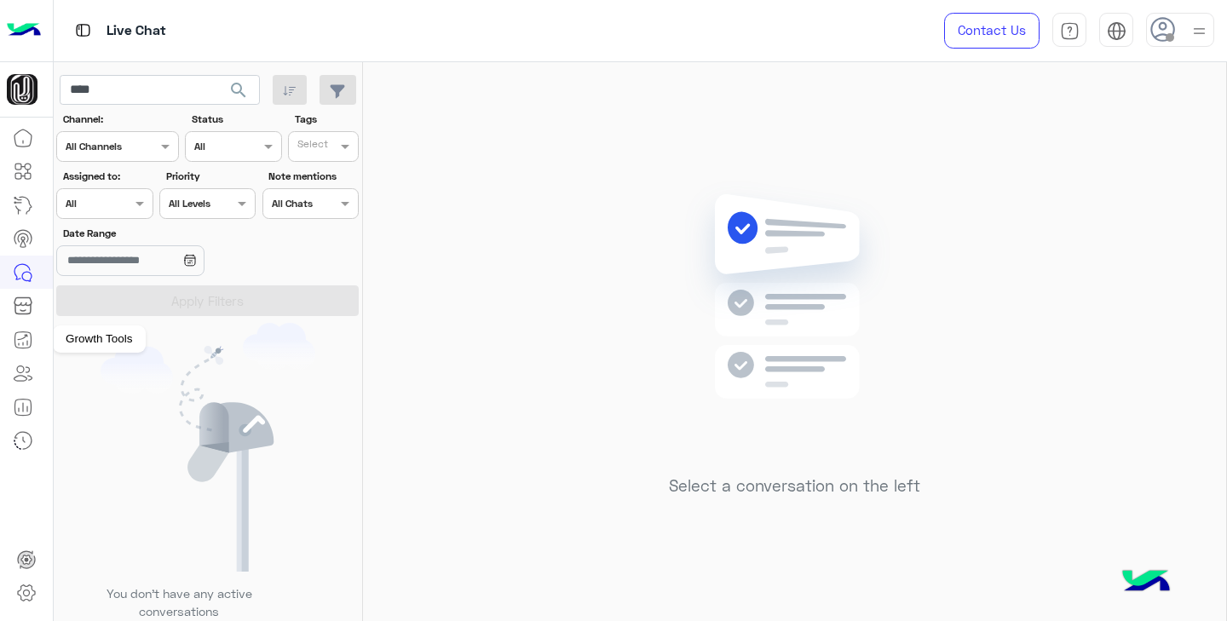
click at [22, 342] on icon at bounding box center [23, 340] width 20 height 20
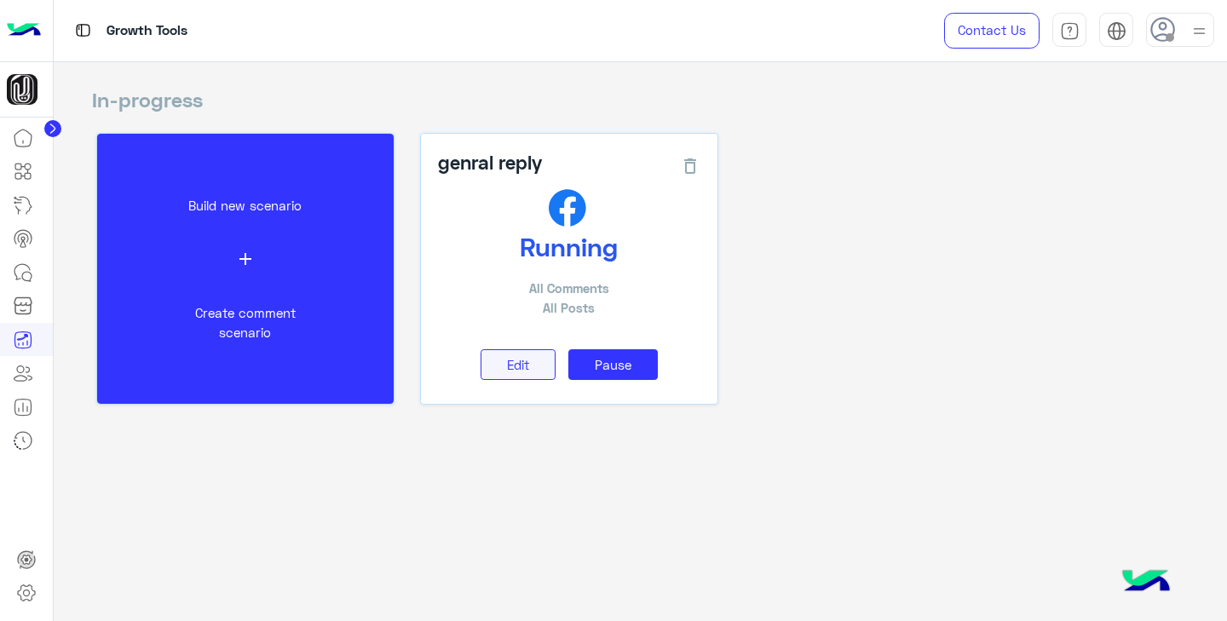
click at [529, 367] on span "Edit" at bounding box center [518, 364] width 22 height 15
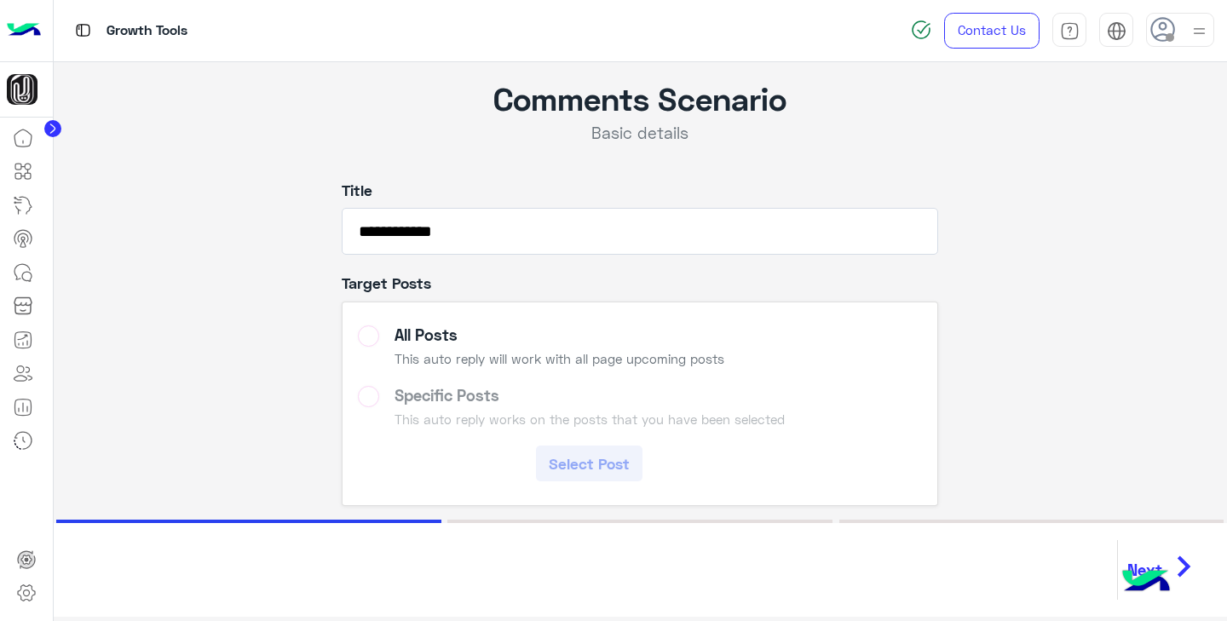
click at [1170, 561] on icon "chevron_right" at bounding box center [1183, 566] width 43 height 51
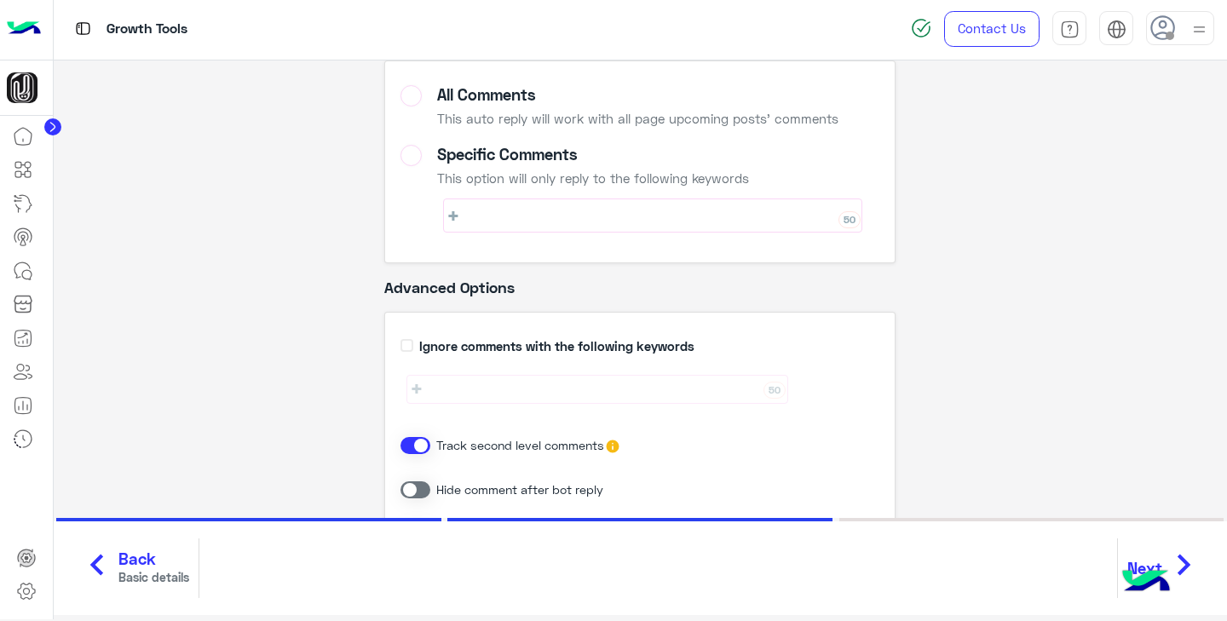
scroll to position [233, 0]
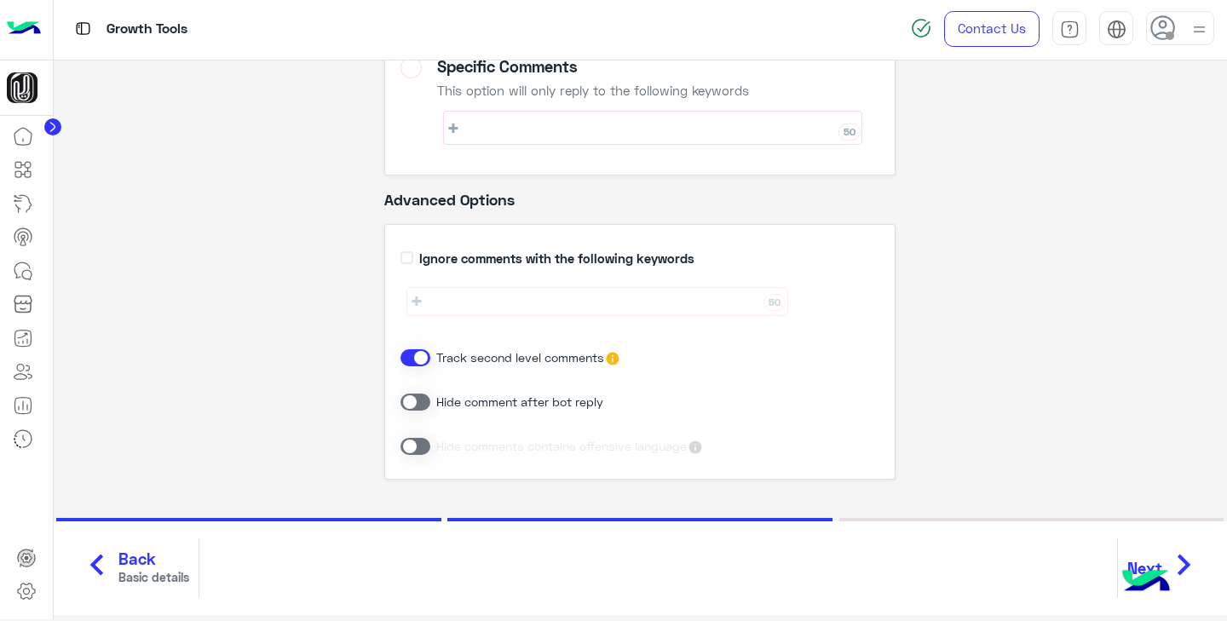
click at [416, 401] on span at bounding box center [415, 402] width 30 height 17
click at [1184, 561] on icon "chevron_right" at bounding box center [1183, 564] width 43 height 51
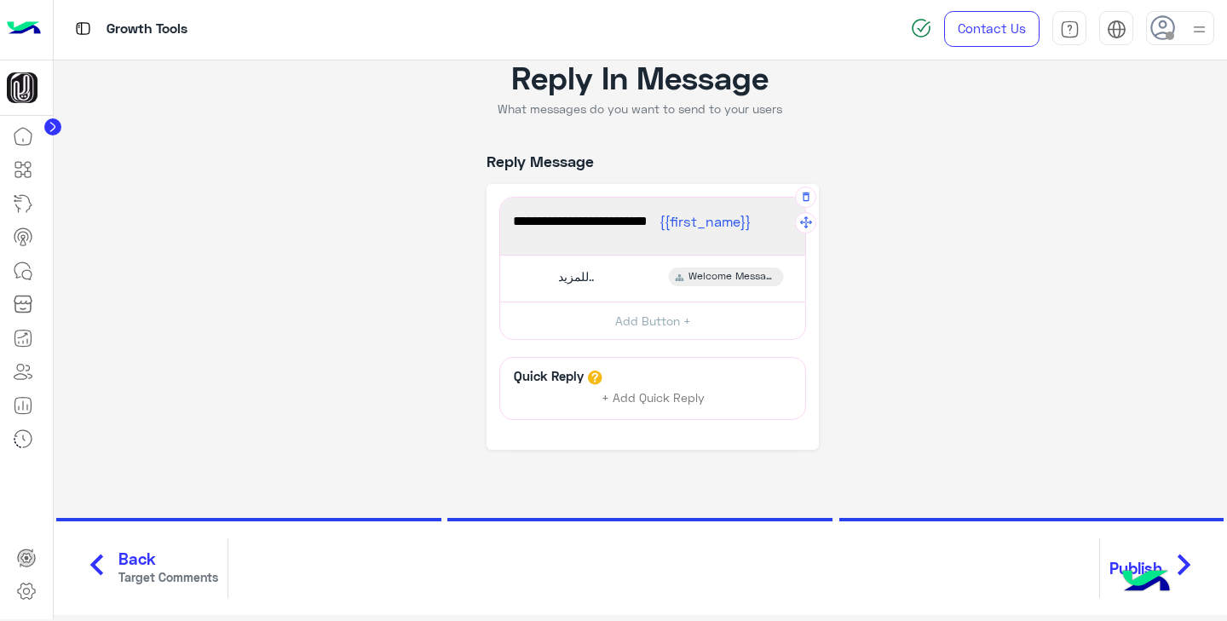
scroll to position [116, 0]
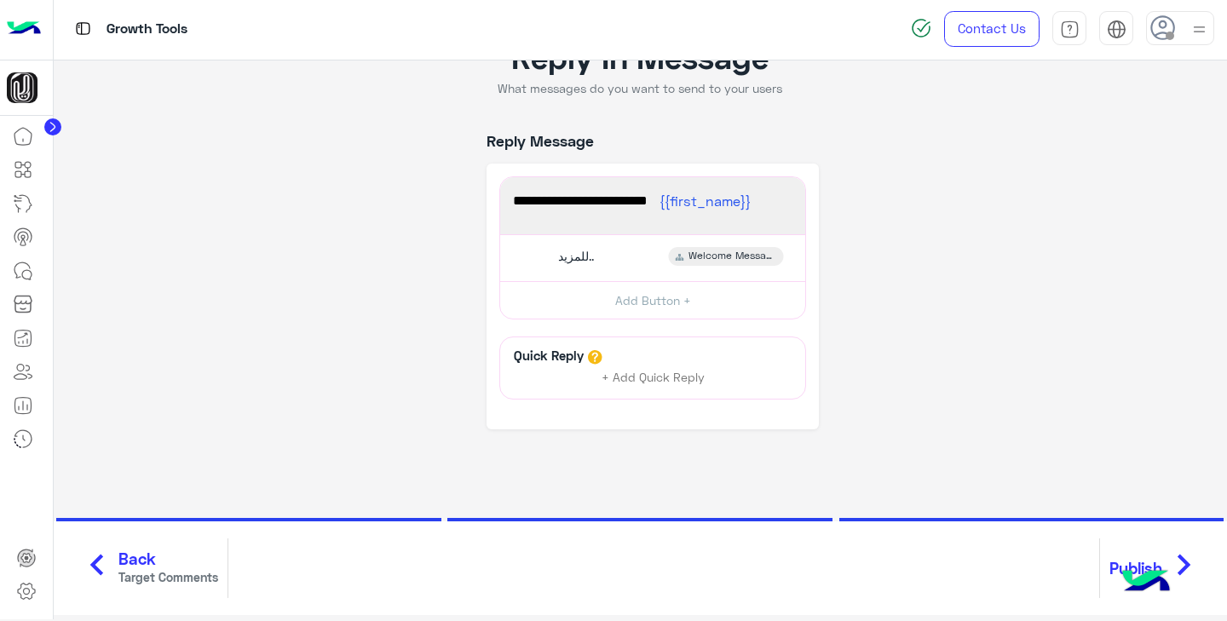
click at [1184, 564] on icon "chevron_right" at bounding box center [1183, 564] width 43 height 51
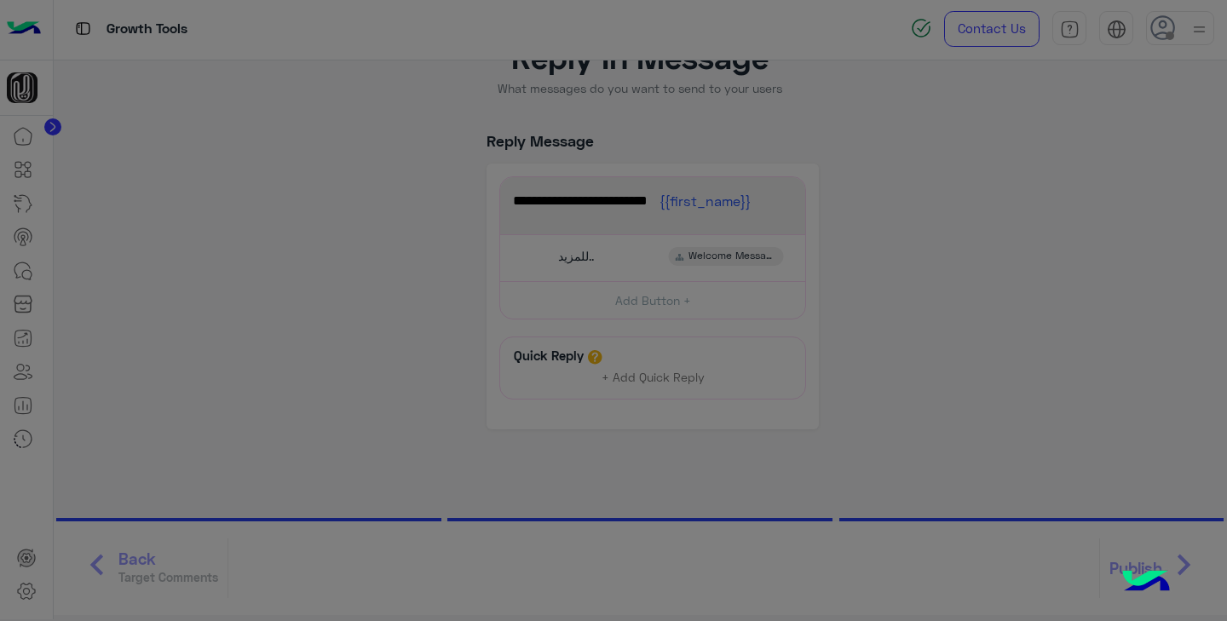
scroll to position [0, 0]
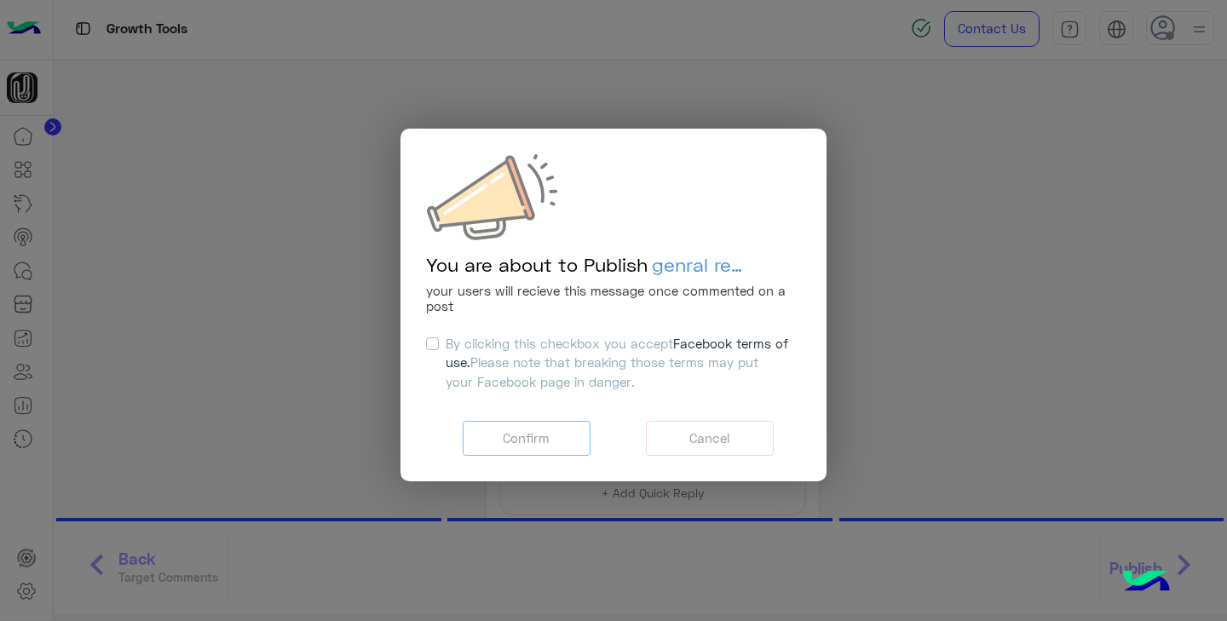
click at [446, 343] on label "By clicking this checkbox you accept Facebook terms of use. Please note that br…" at bounding box center [617, 363] width 343 height 58
click at [527, 436] on button "Confirm" at bounding box center [527, 438] width 128 height 35
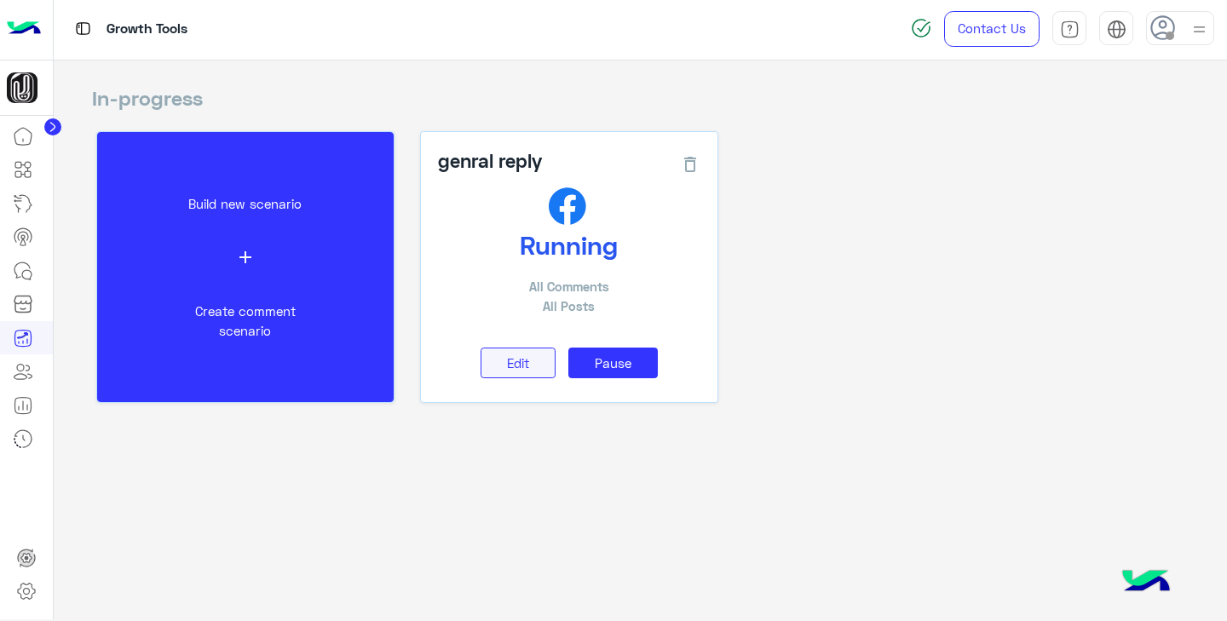
click at [533, 360] on button "Edit" at bounding box center [518, 364] width 75 height 32
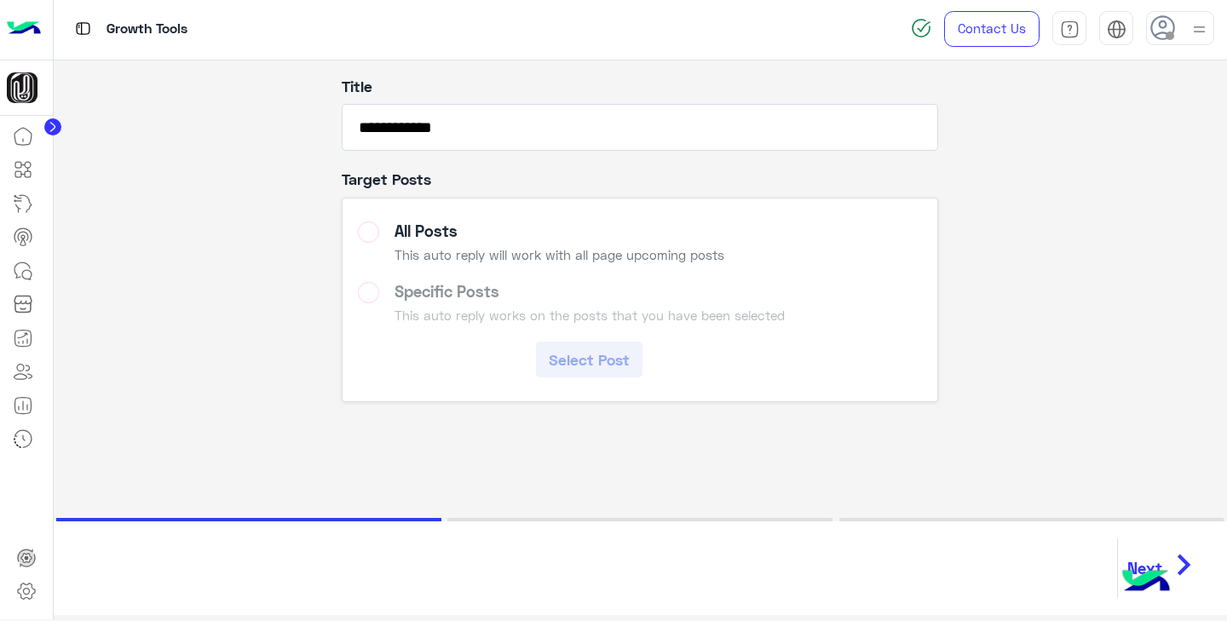
scroll to position [116, 0]
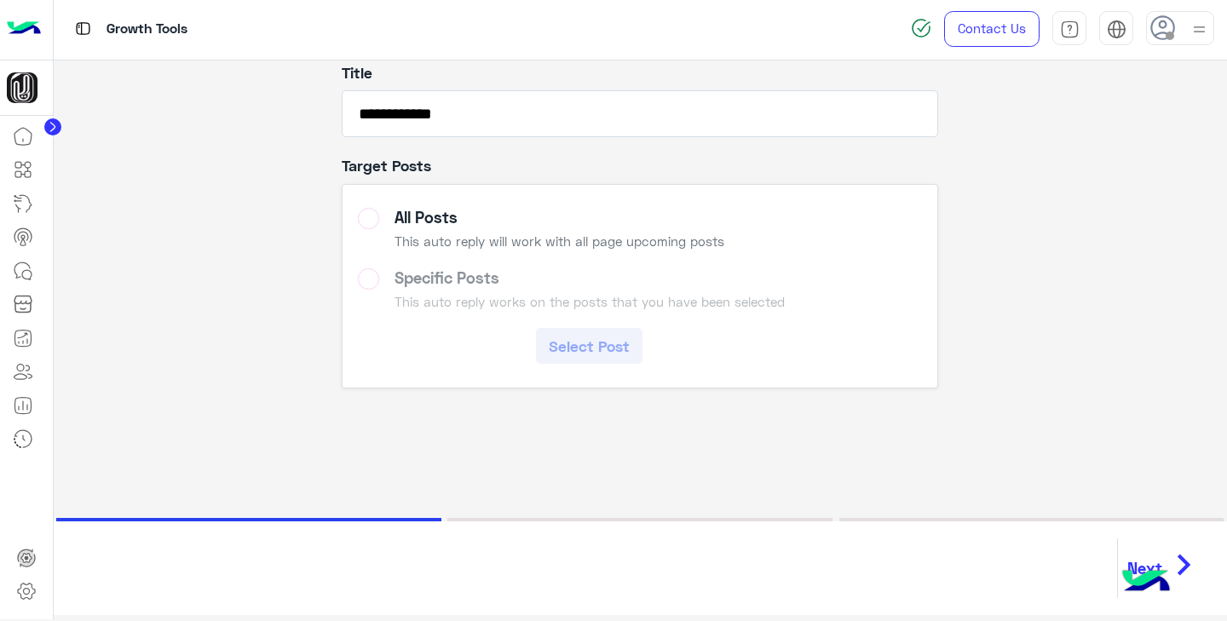
click at [1184, 556] on icon "chevron_right" at bounding box center [1183, 564] width 43 height 51
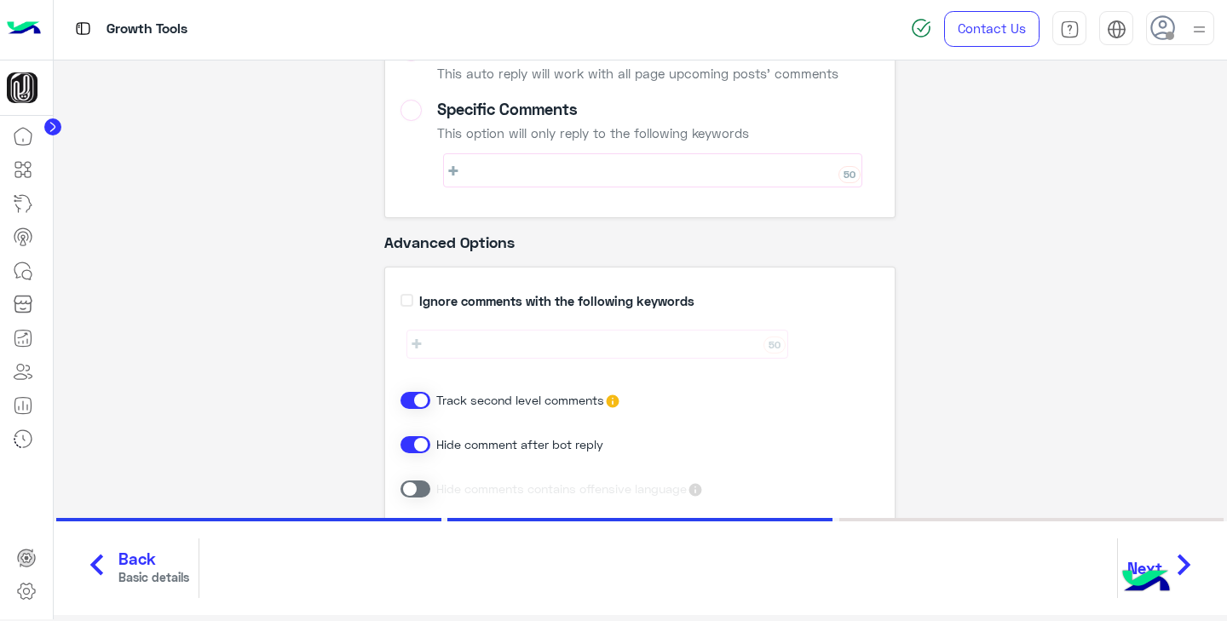
scroll to position [233, 0]
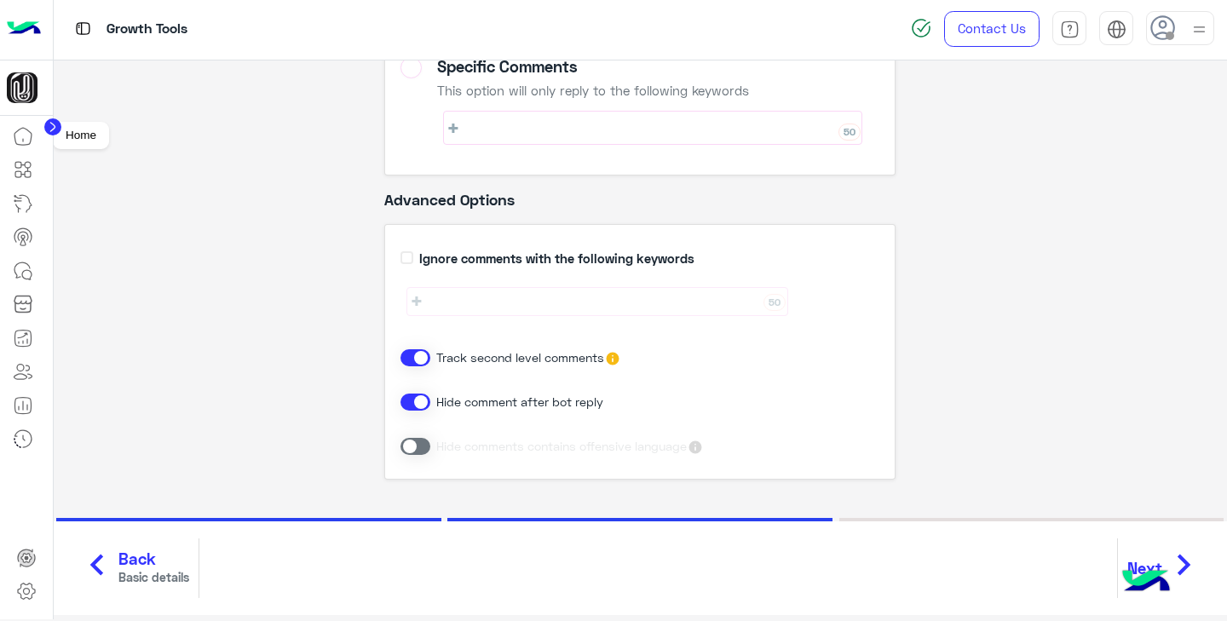
click at [22, 133] on icon at bounding box center [23, 136] width 20 height 20
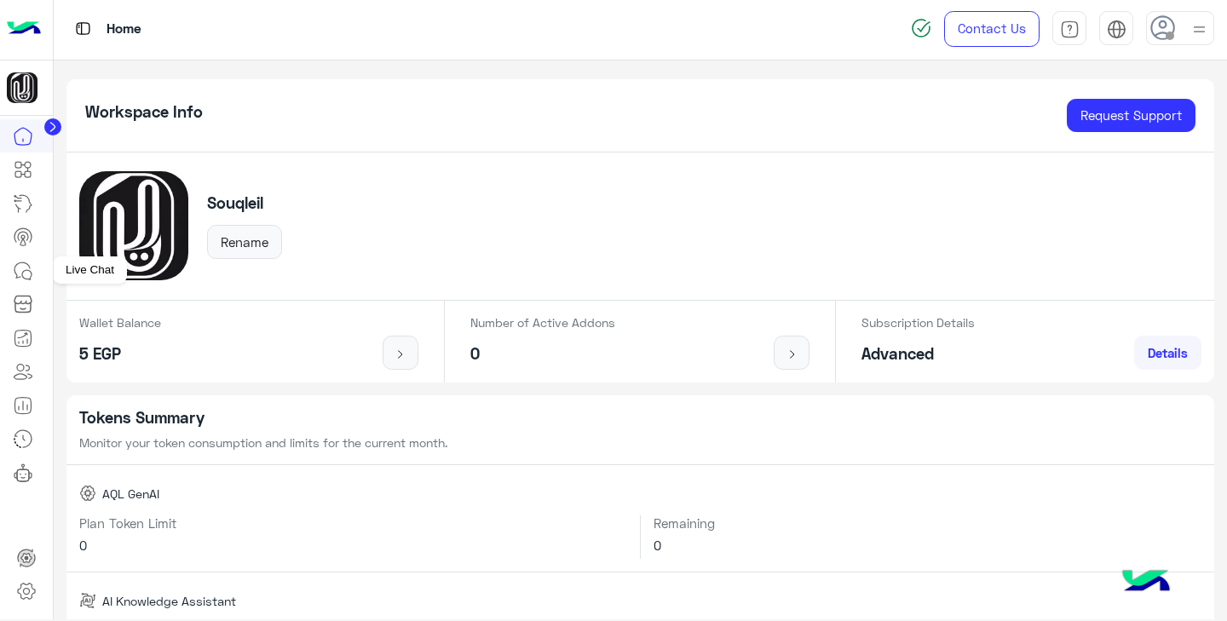
click at [24, 272] on icon at bounding box center [23, 271] width 20 height 20
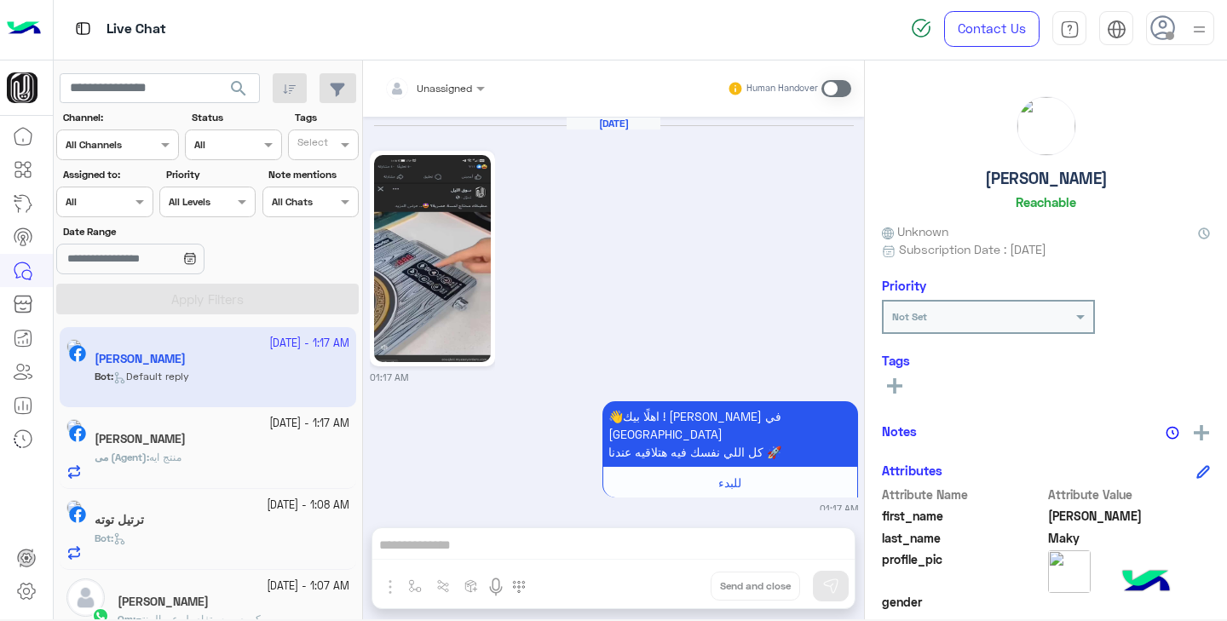
scroll to position [180, 0]
